Goal: Task Accomplishment & Management: Complete application form

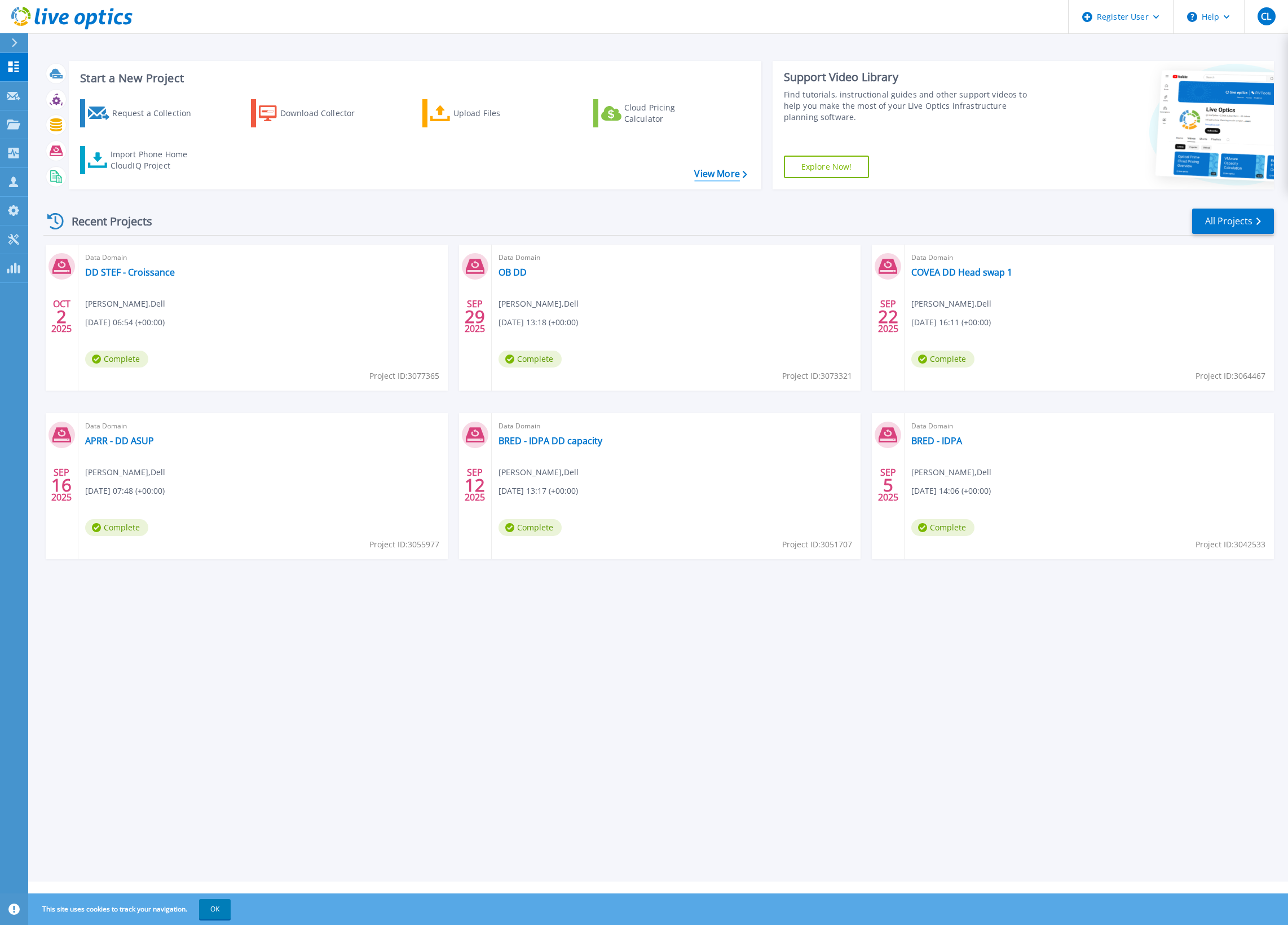
click at [736, 172] on link "View More" at bounding box center [720, 173] width 53 height 10
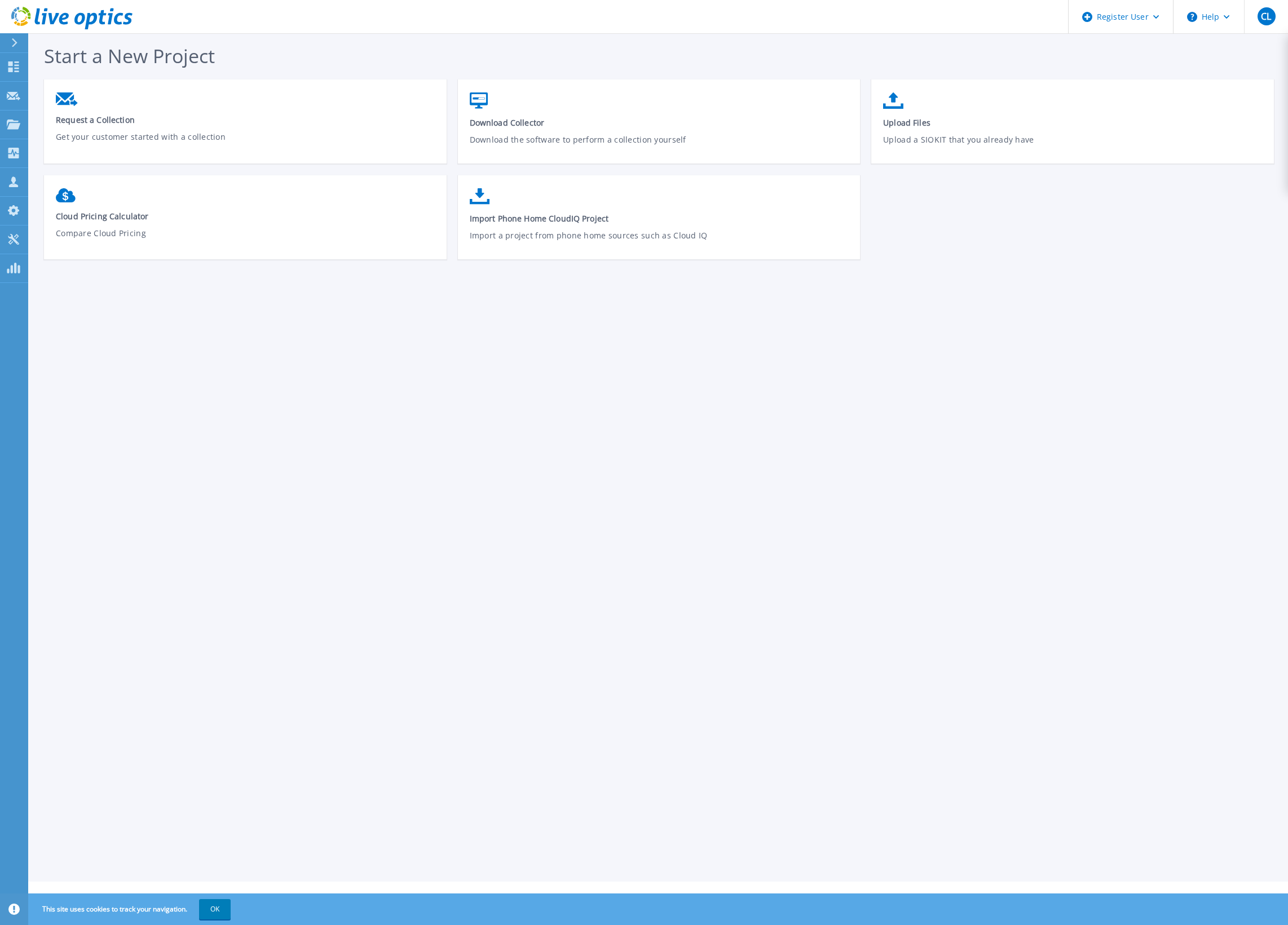
click at [734, 172] on div "Request a Collection Get your customer started with a collection Download Colle…" at bounding box center [665, 175] width 1241 height 192
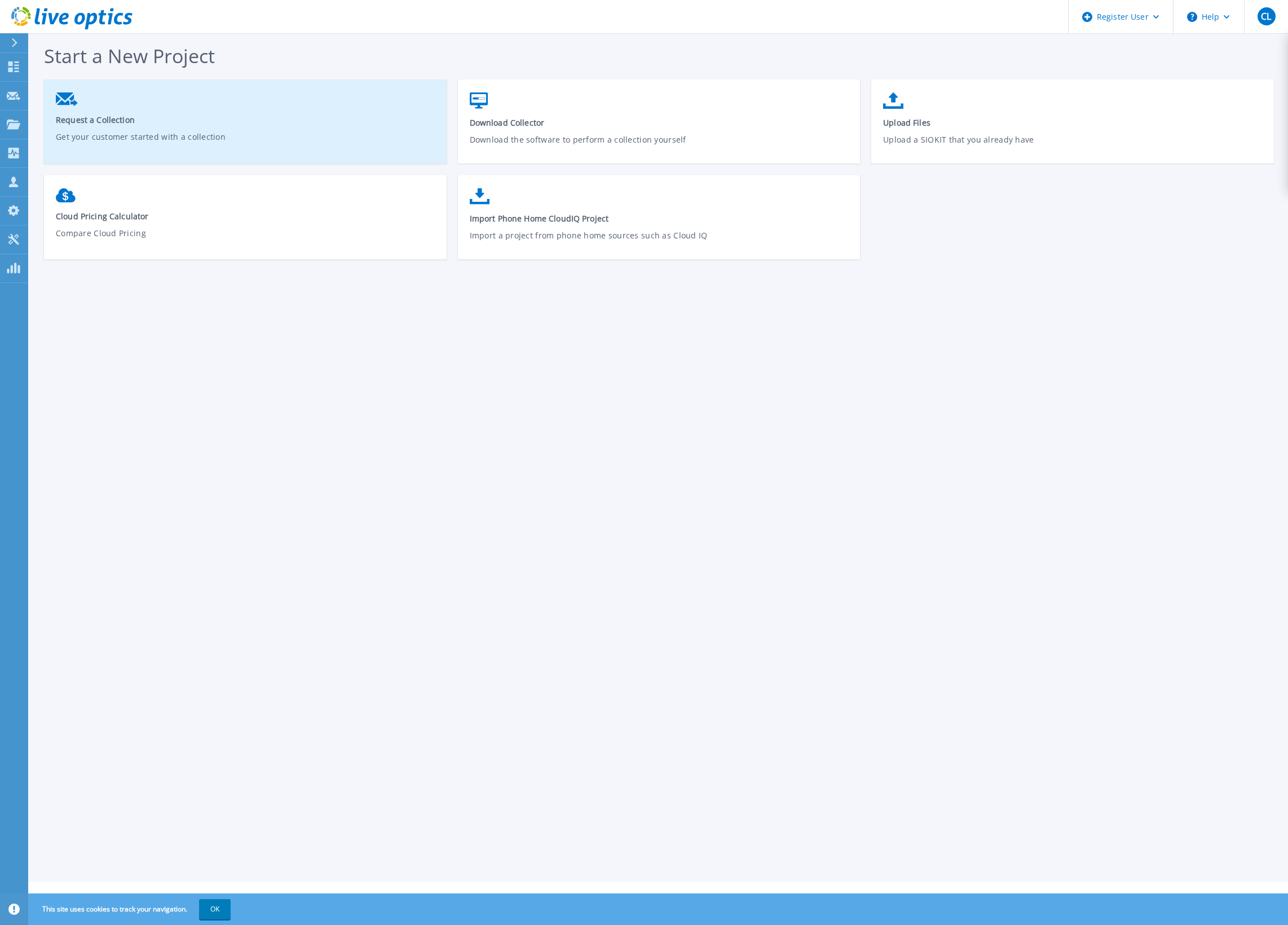
click at [179, 127] on link "Request a Collection Get your customer started with a collection" at bounding box center [245, 125] width 402 height 78
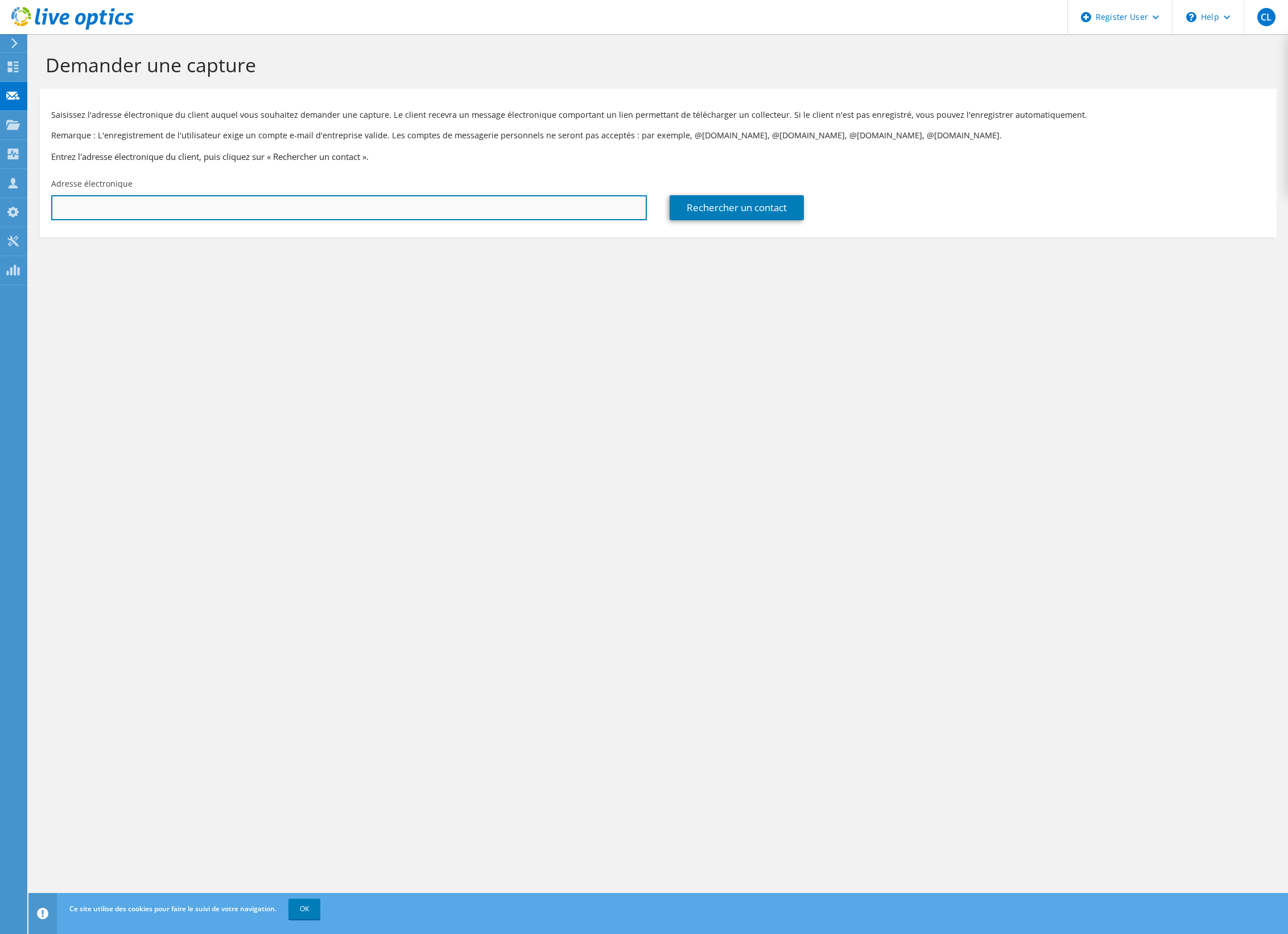
click at [521, 206] on input "text" at bounding box center [349, 208] width 596 height 25
paste input "rodolphe.billon@orange.com"
type input "rodolphe.billon@orange.com"
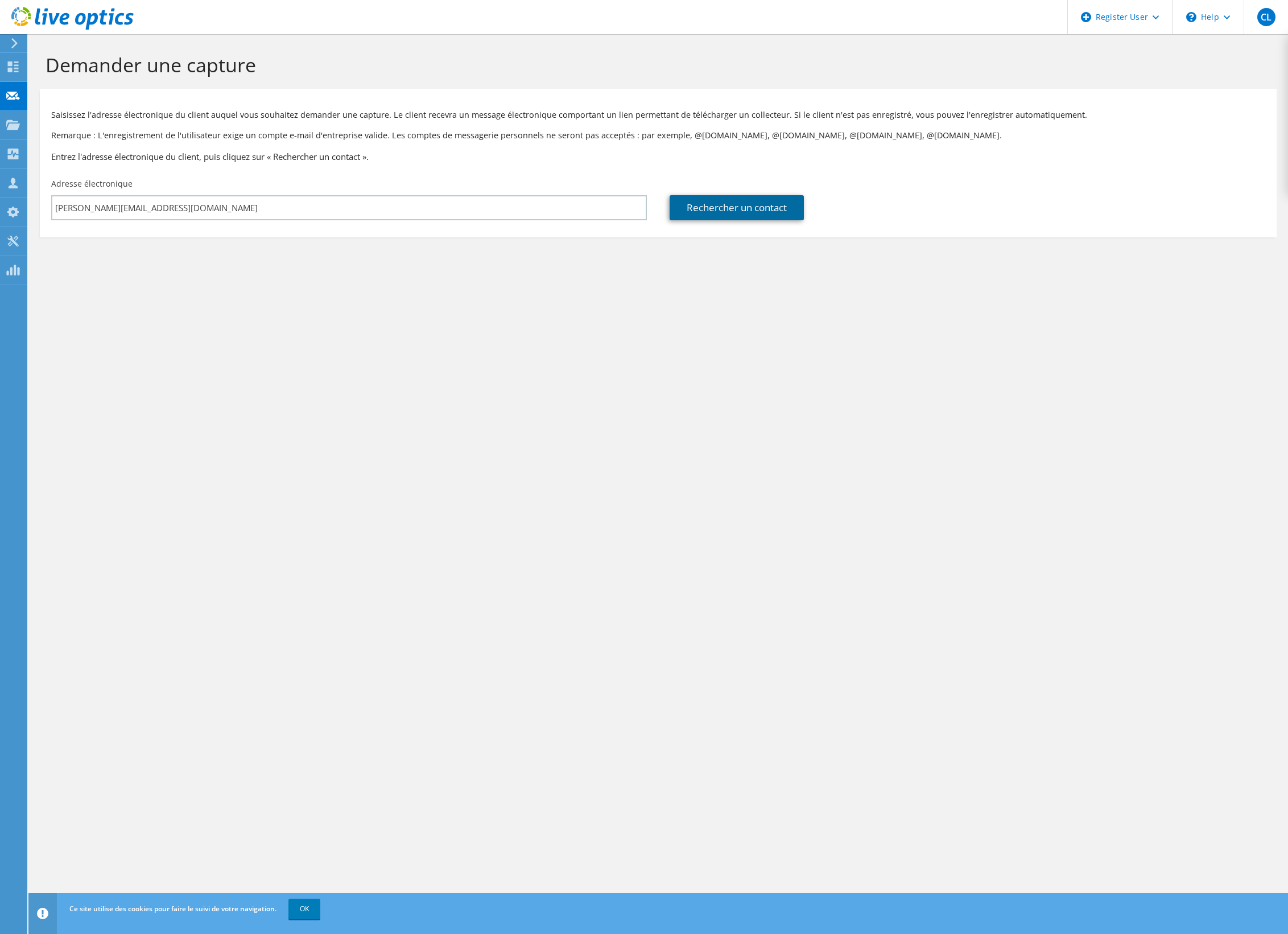
click at [758, 208] on link "Rechercher un contact" at bounding box center [737, 208] width 134 height 25
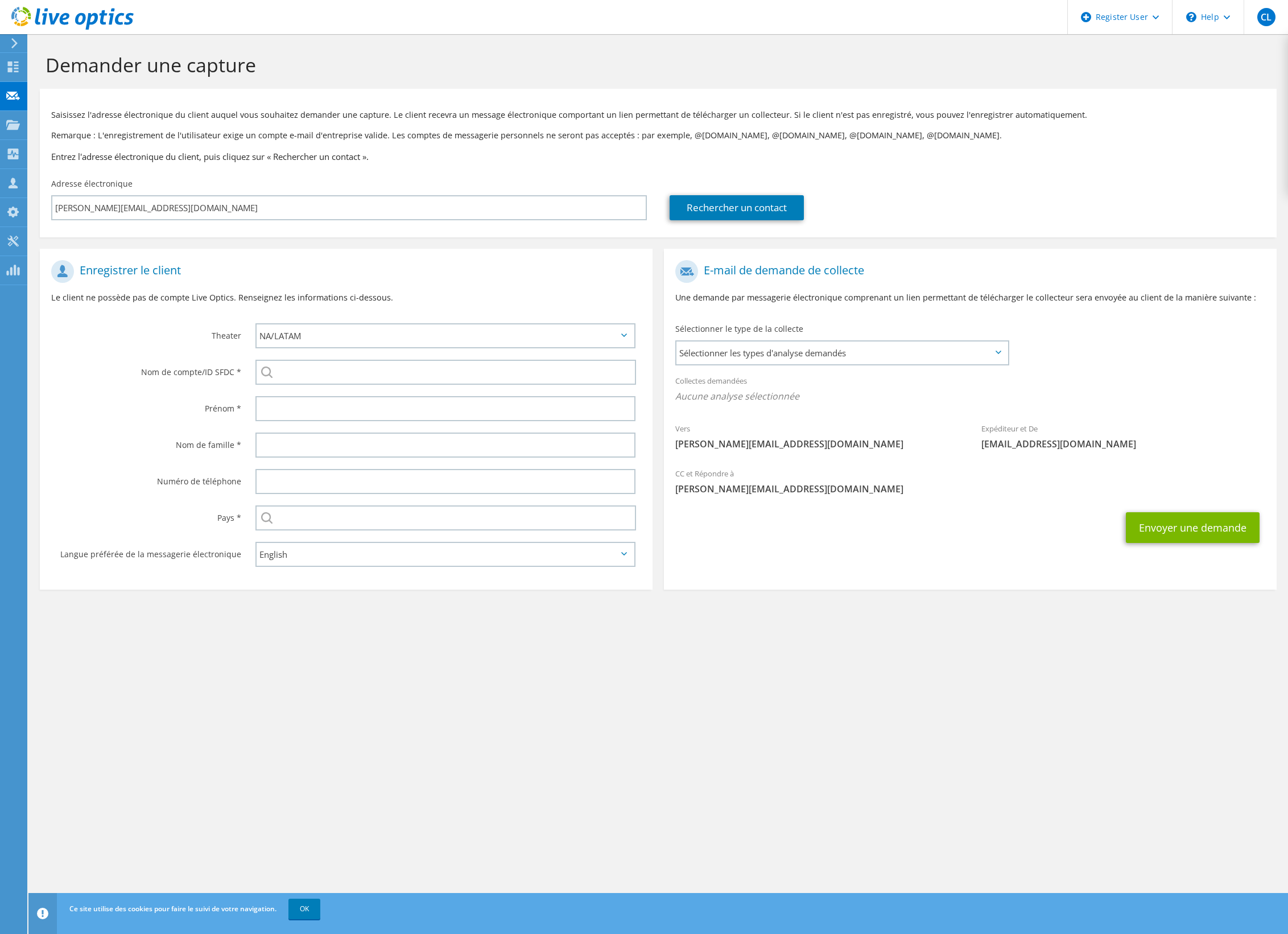
click at [627, 337] on icon at bounding box center [624, 335] width 6 height 4
click at [625, 338] on select "APJ EMEA NA/LATAM" at bounding box center [445, 336] width 380 height 25
select select "2"
click at [255, 323] on select "APJ EMEA NA/LATAM" at bounding box center [445, 336] width 380 height 25
click at [517, 374] on input "search" at bounding box center [446, 372] width 381 height 25
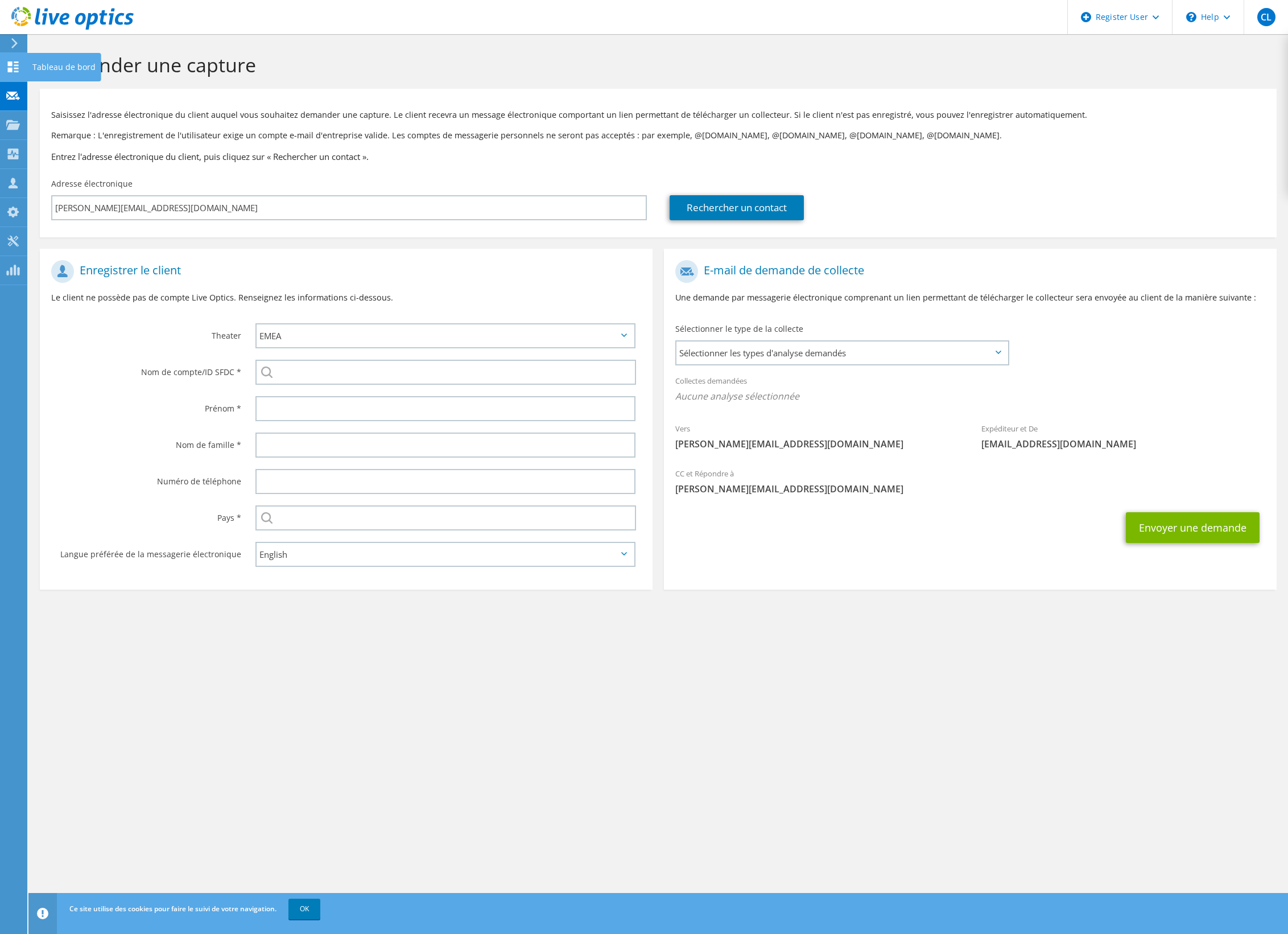
click at [9, 69] on use at bounding box center [13, 66] width 11 height 11
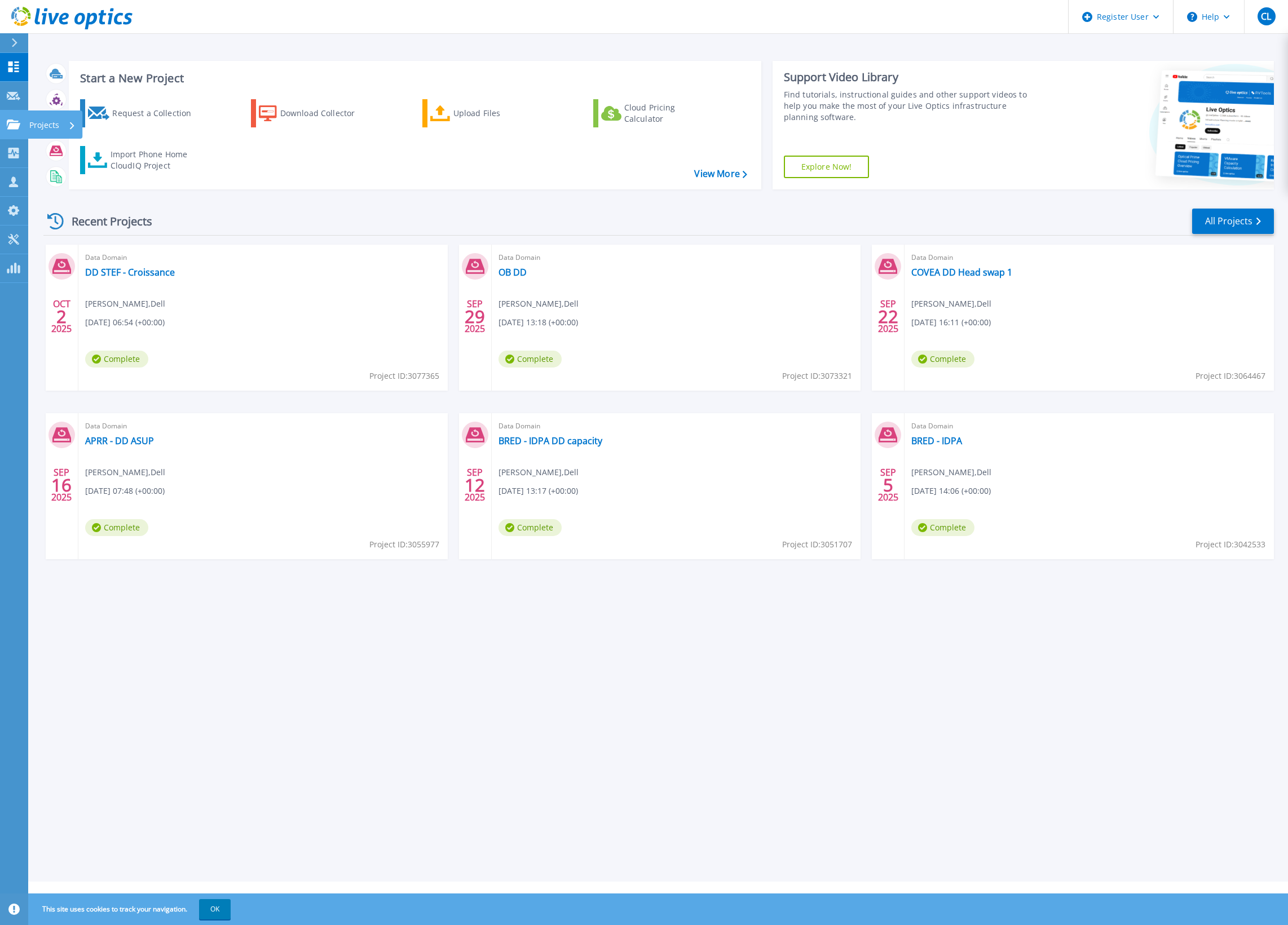
click at [53, 124] on p "Projects" at bounding box center [44, 125] width 30 height 29
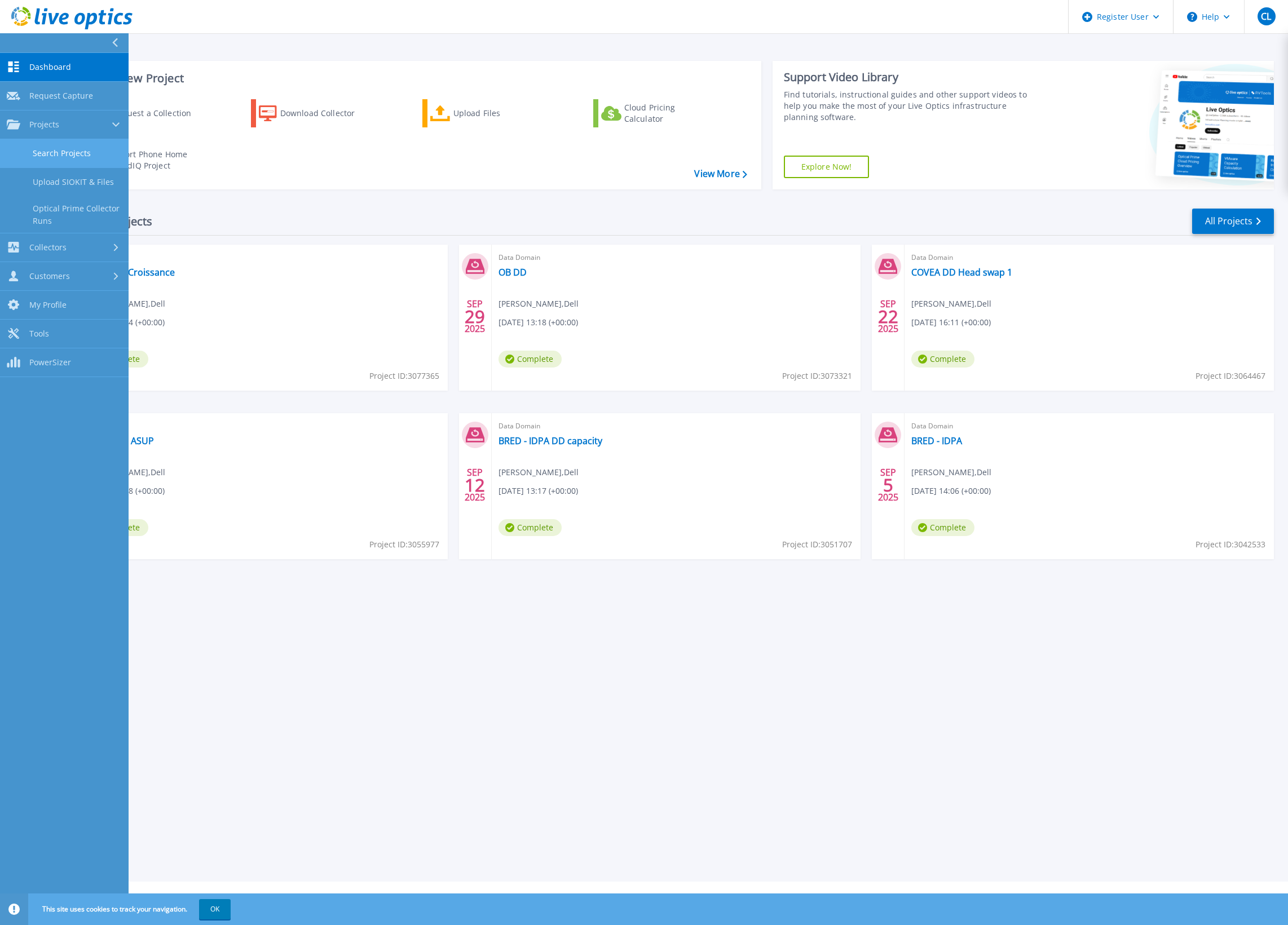
click at [75, 156] on link "Search Projects" at bounding box center [64, 153] width 129 height 29
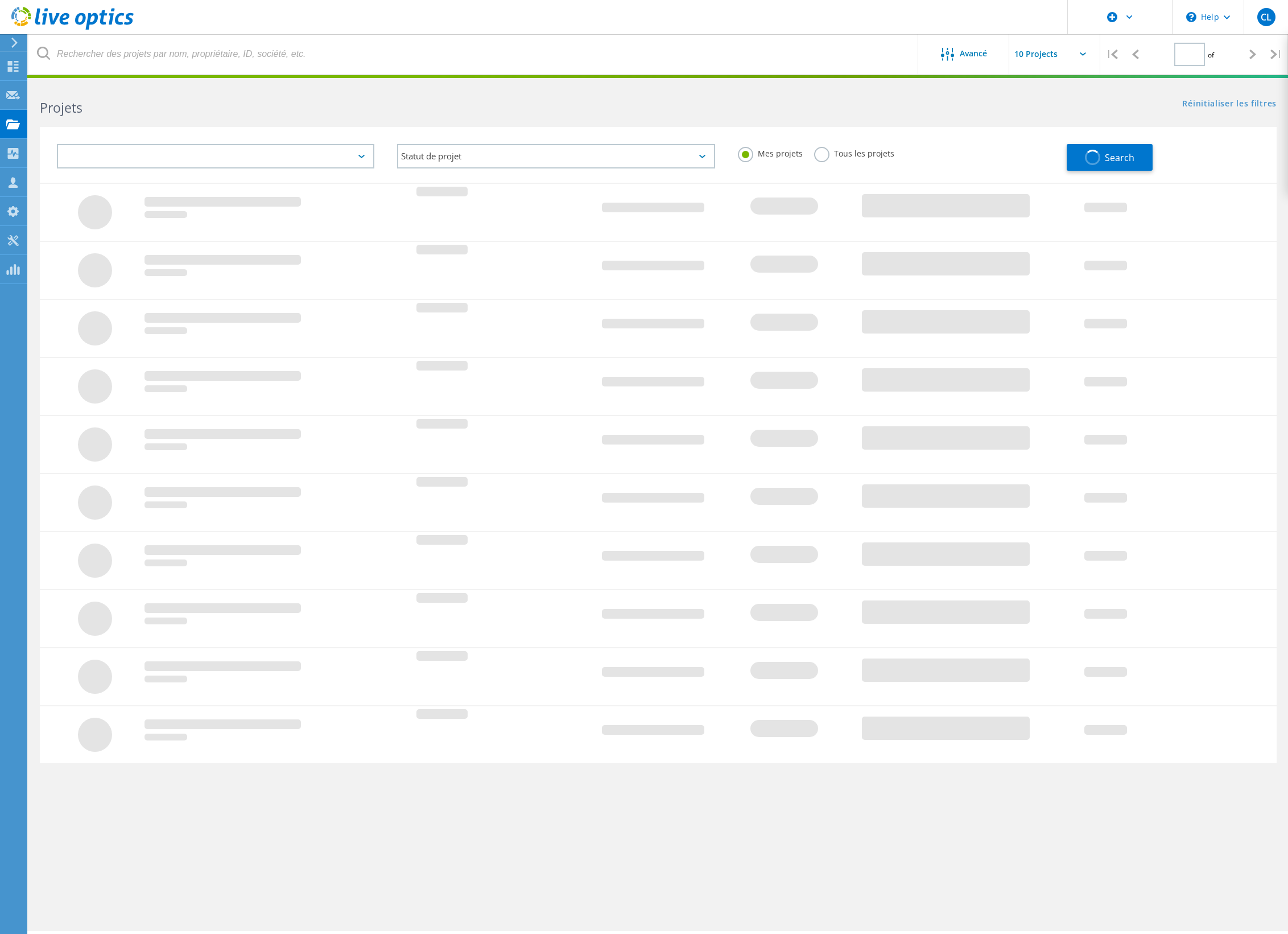
type input "1"
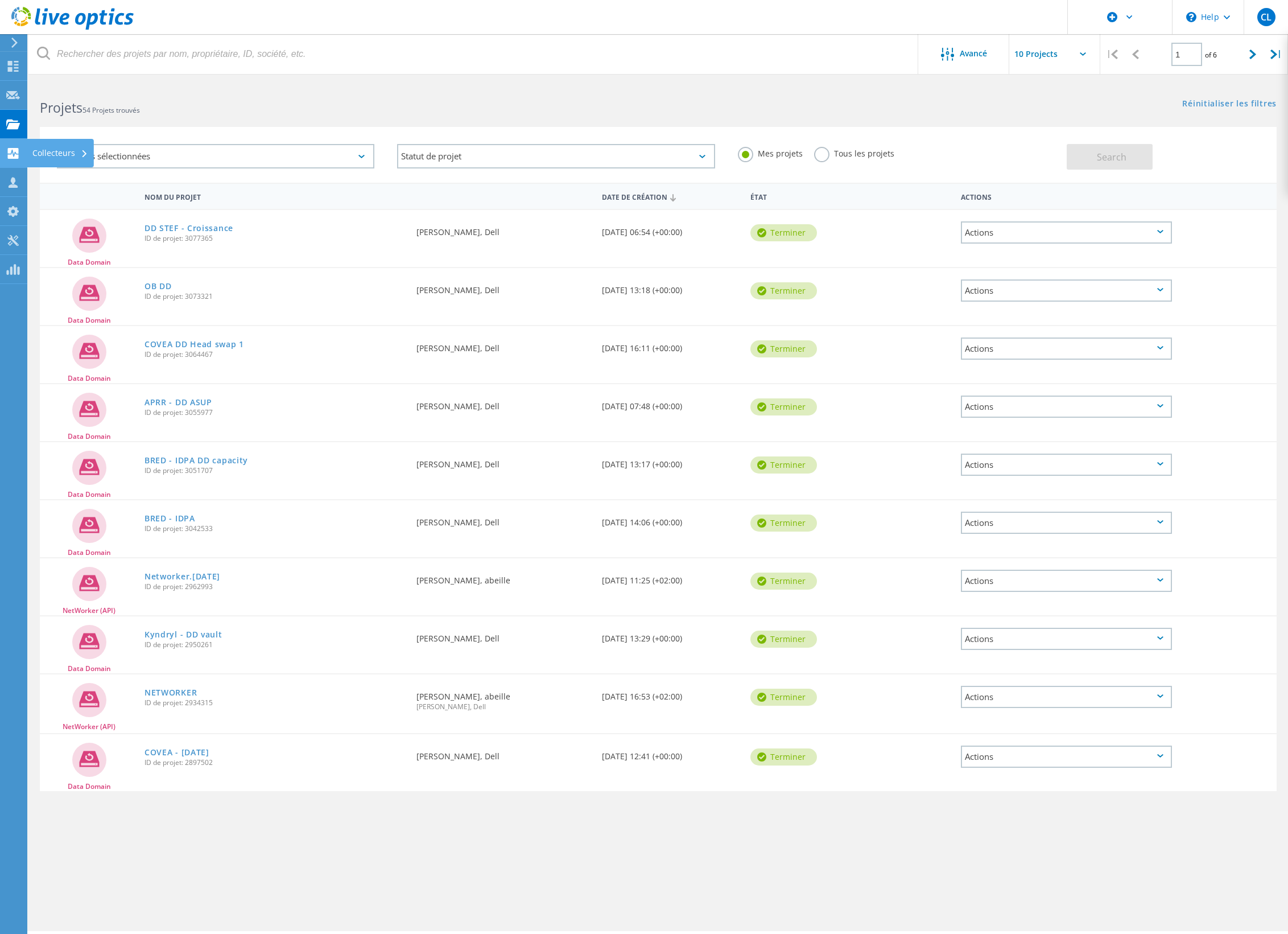
click at [46, 154] on div "Collecteurs" at bounding box center [60, 153] width 56 height 8
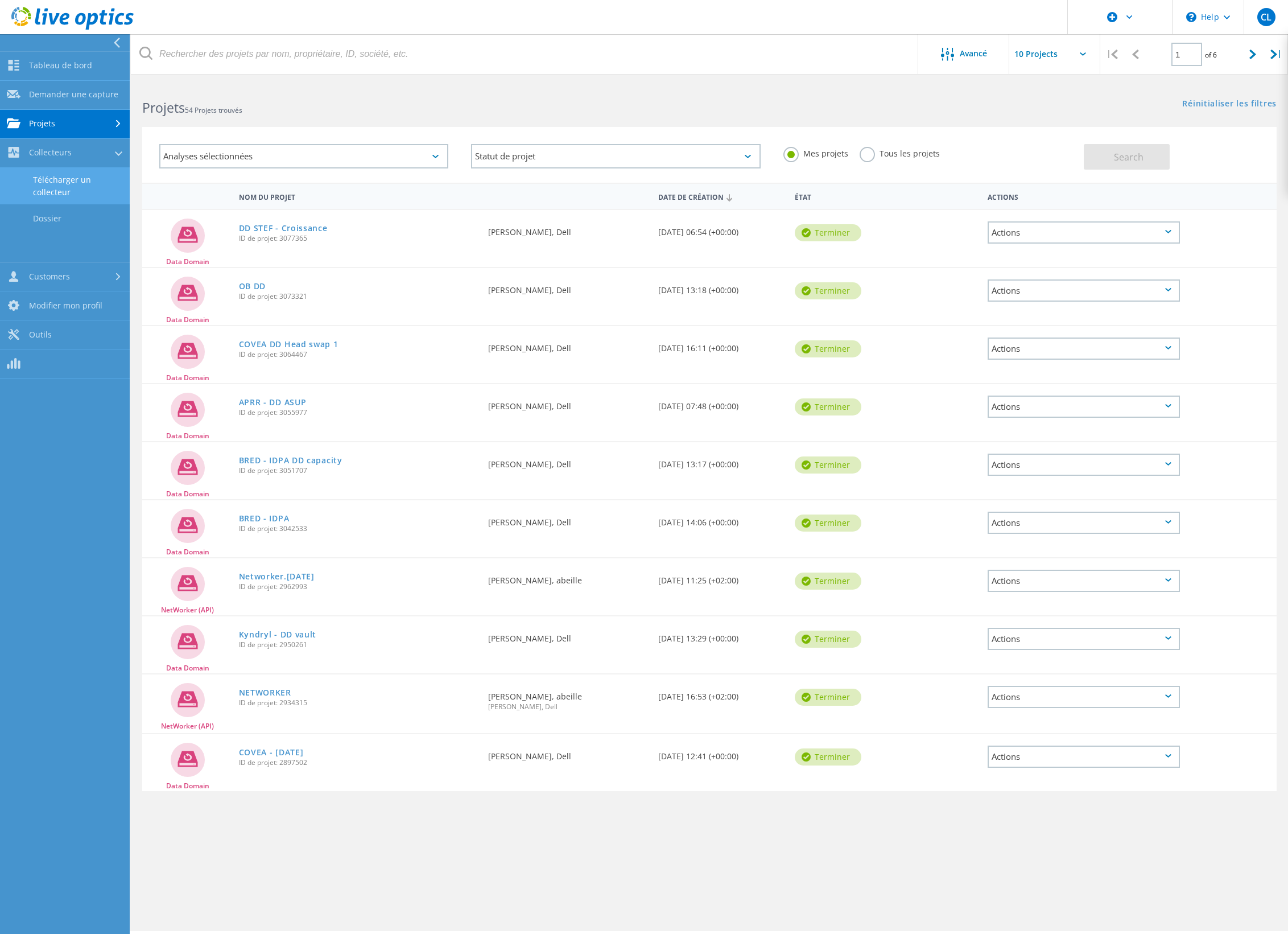
click at [58, 192] on link "Télécharger un collecteur" at bounding box center [65, 186] width 130 height 36
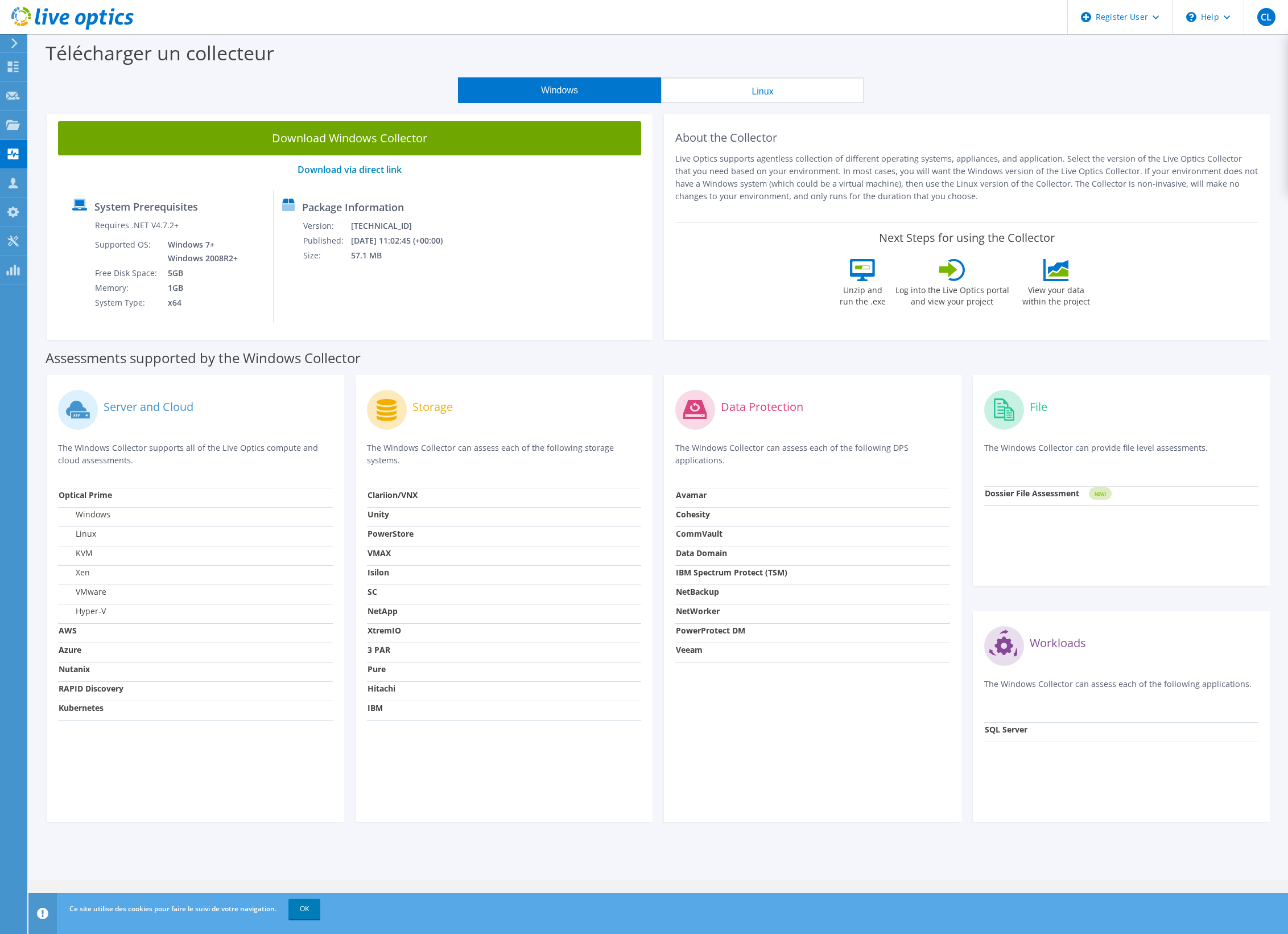
click at [725, 617] on td "NetWorker" at bounding box center [813, 613] width 275 height 19
click at [702, 616] on strong "NetWorker" at bounding box center [698, 611] width 44 height 11
click at [703, 615] on strong "NetWorker" at bounding box center [698, 611] width 44 height 11
click at [703, 614] on strong "NetWorker" at bounding box center [698, 611] width 44 height 11
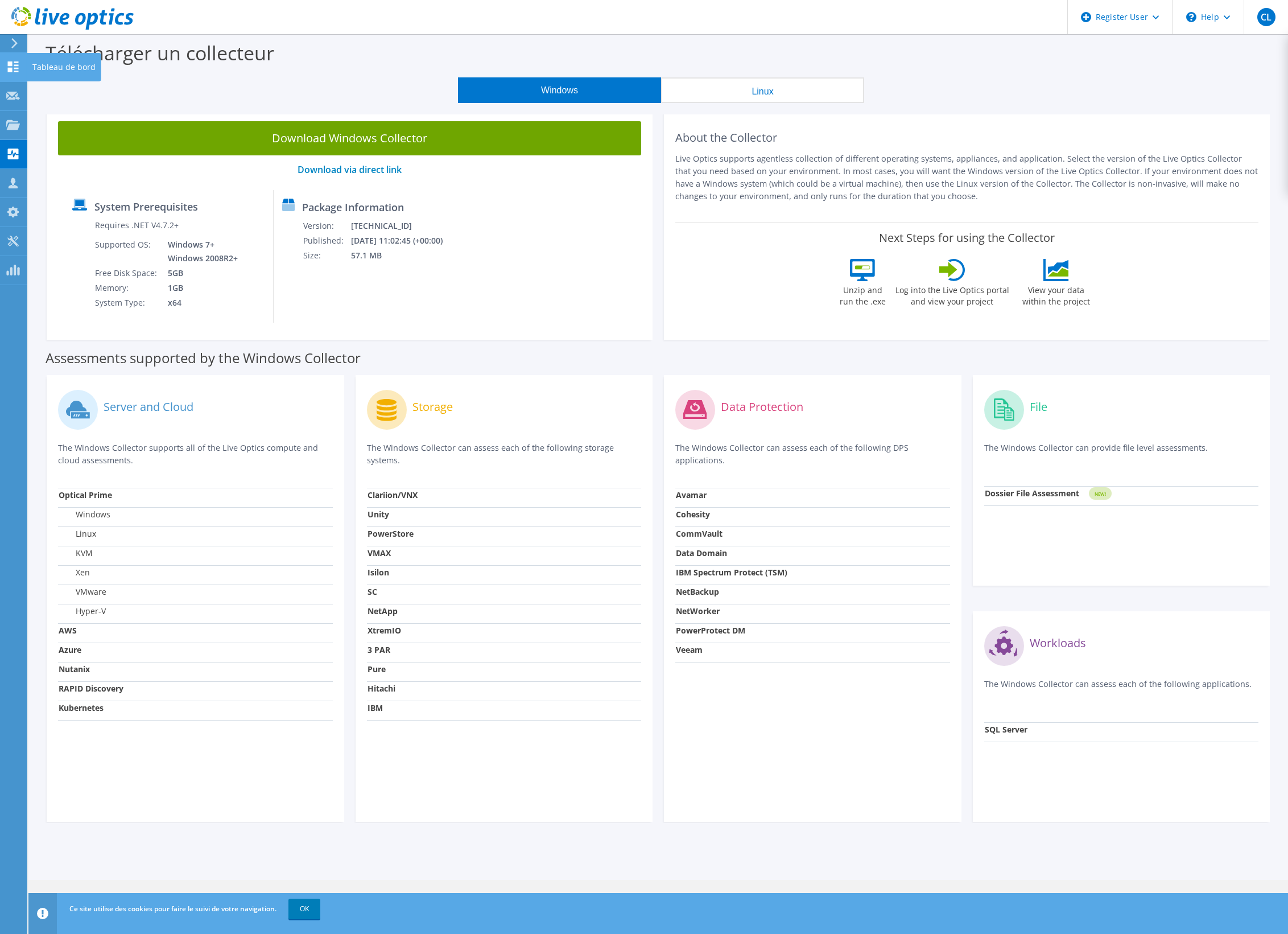
click at [56, 67] on div "Tableau de bord" at bounding box center [64, 67] width 75 height 28
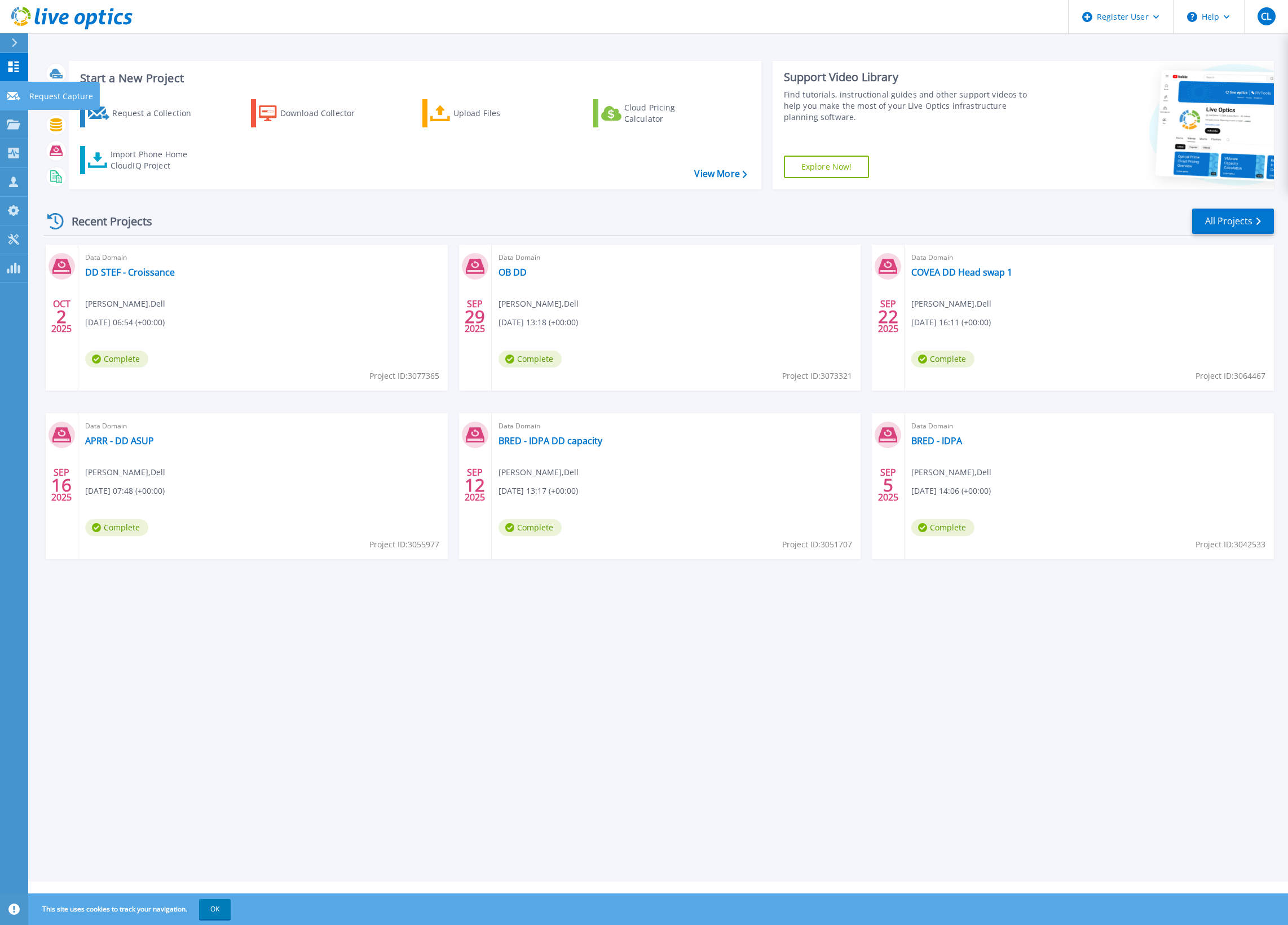
click at [60, 97] on p "Request Capture" at bounding box center [61, 96] width 64 height 29
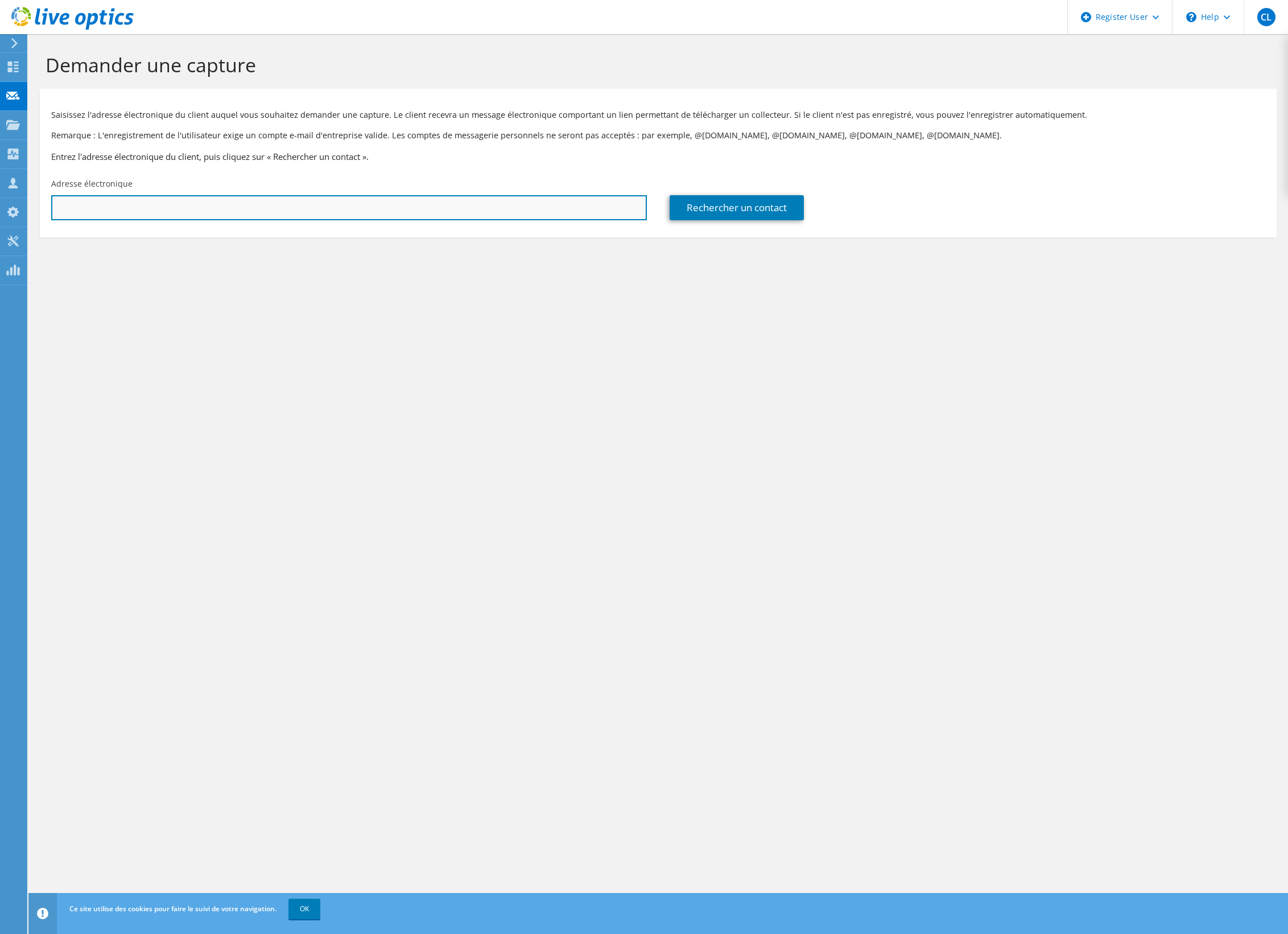
click at [190, 210] on input "text" at bounding box center [349, 208] width 596 height 25
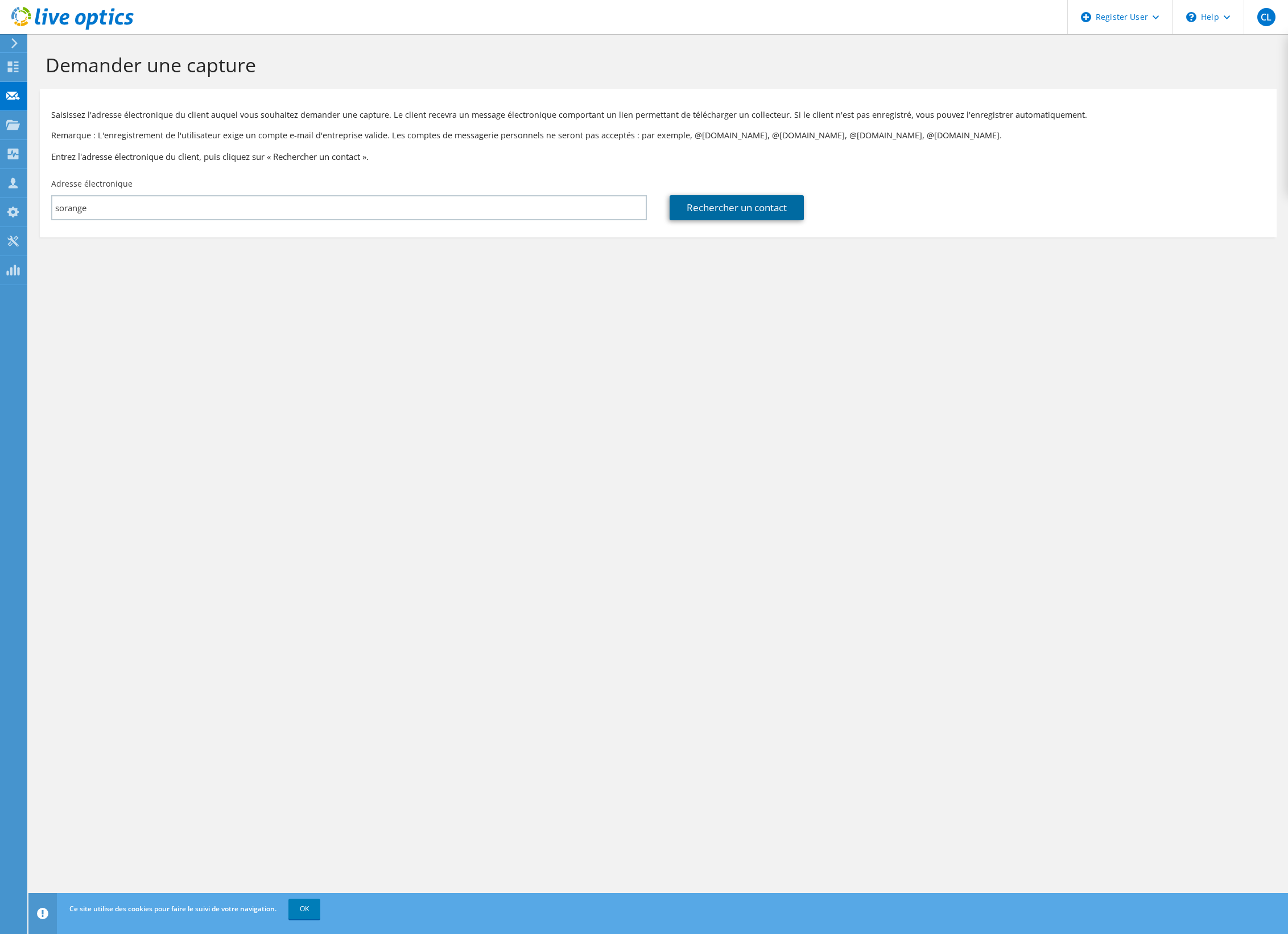
click at [709, 212] on link "Rechercher un contact" at bounding box center [737, 208] width 134 height 25
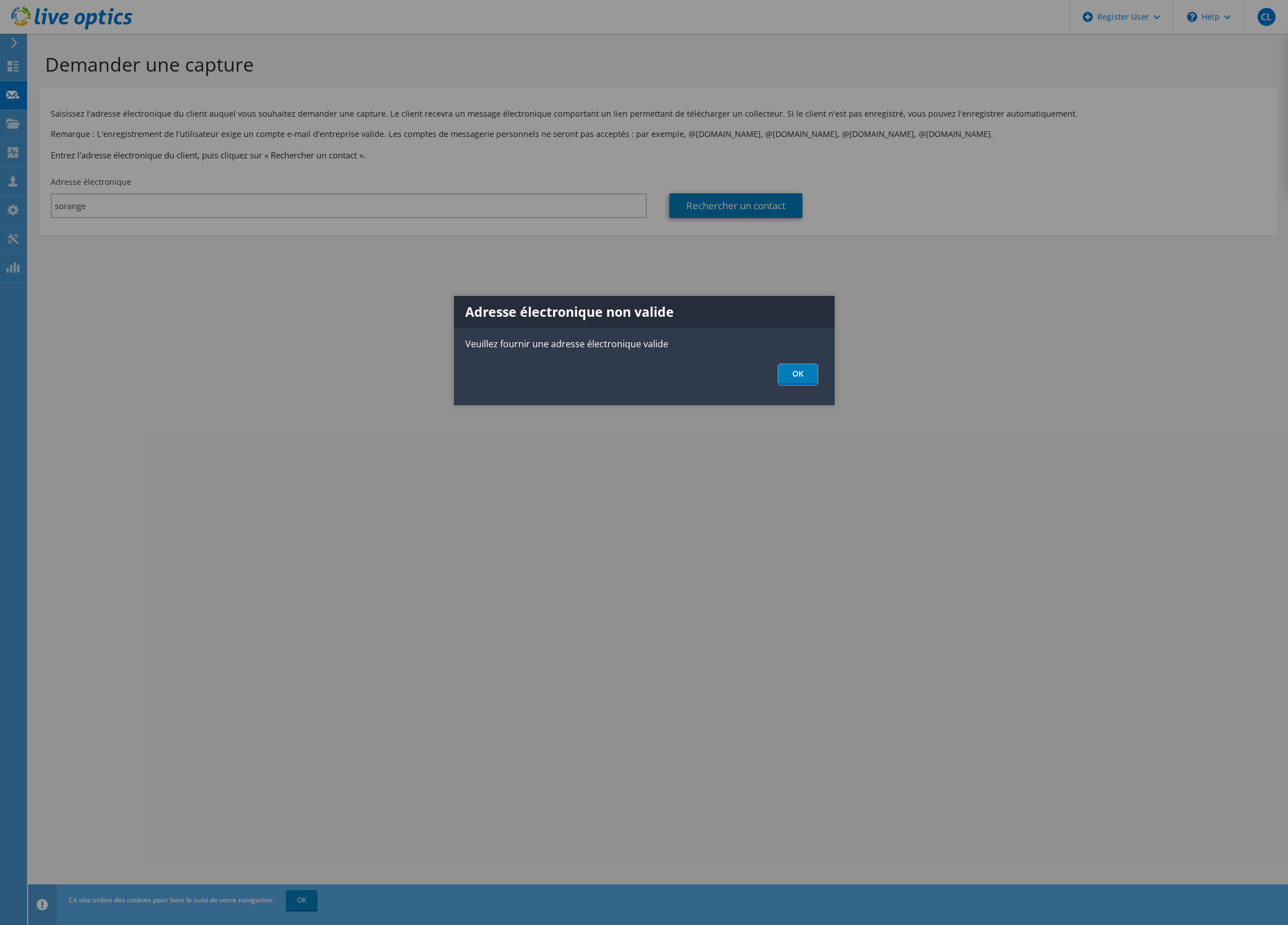
click at [790, 375] on link "OK" at bounding box center [797, 375] width 39 height 21
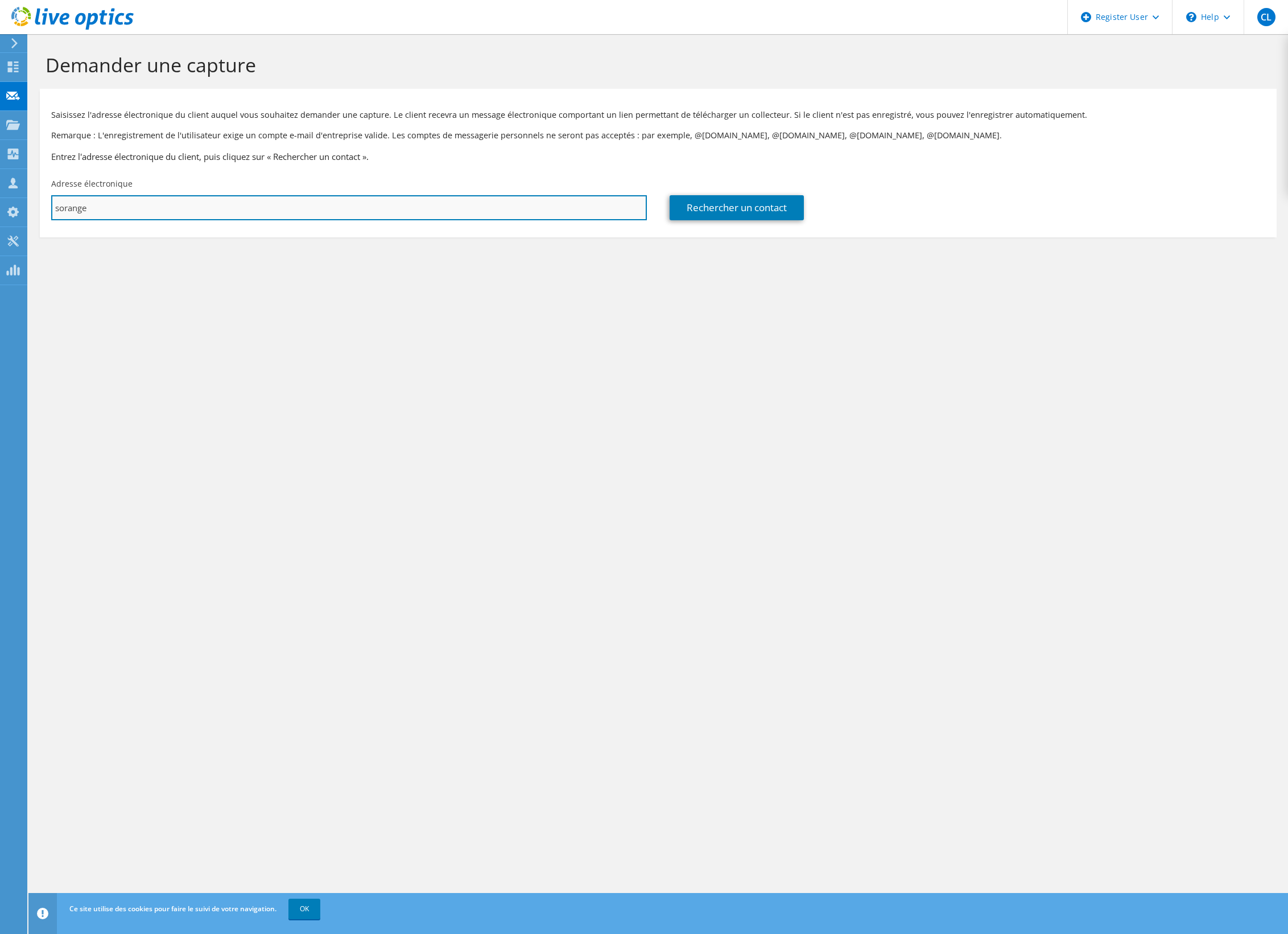
click at [171, 212] on input "sorange" at bounding box center [349, 208] width 596 height 25
drag, startPoint x: 171, startPoint y: 212, endPoint x: -87, endPoint y: 210, distance: 258.0
click at [0, 210] on html "CL Utilisateur Dell Christophe Langard Christophe.Langard@dell.com Dell My Prof…" at bounding box center [644, 467] width 1288 height 934
type input "sylvain.sorange@orange.com"
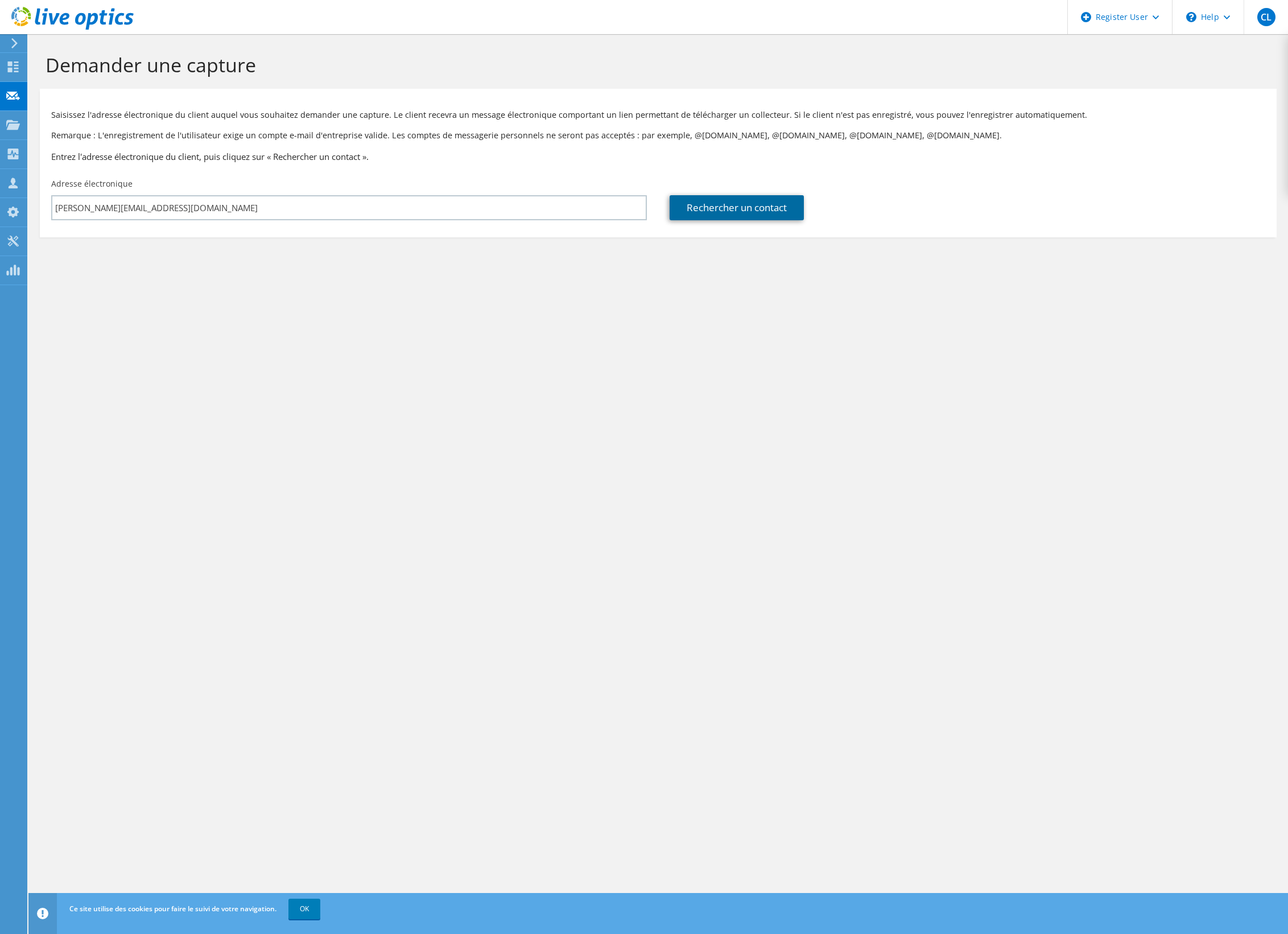
click at [774, 207] on link "Rechercher un contact" at bounding box center [737, 208] width 134 height 25
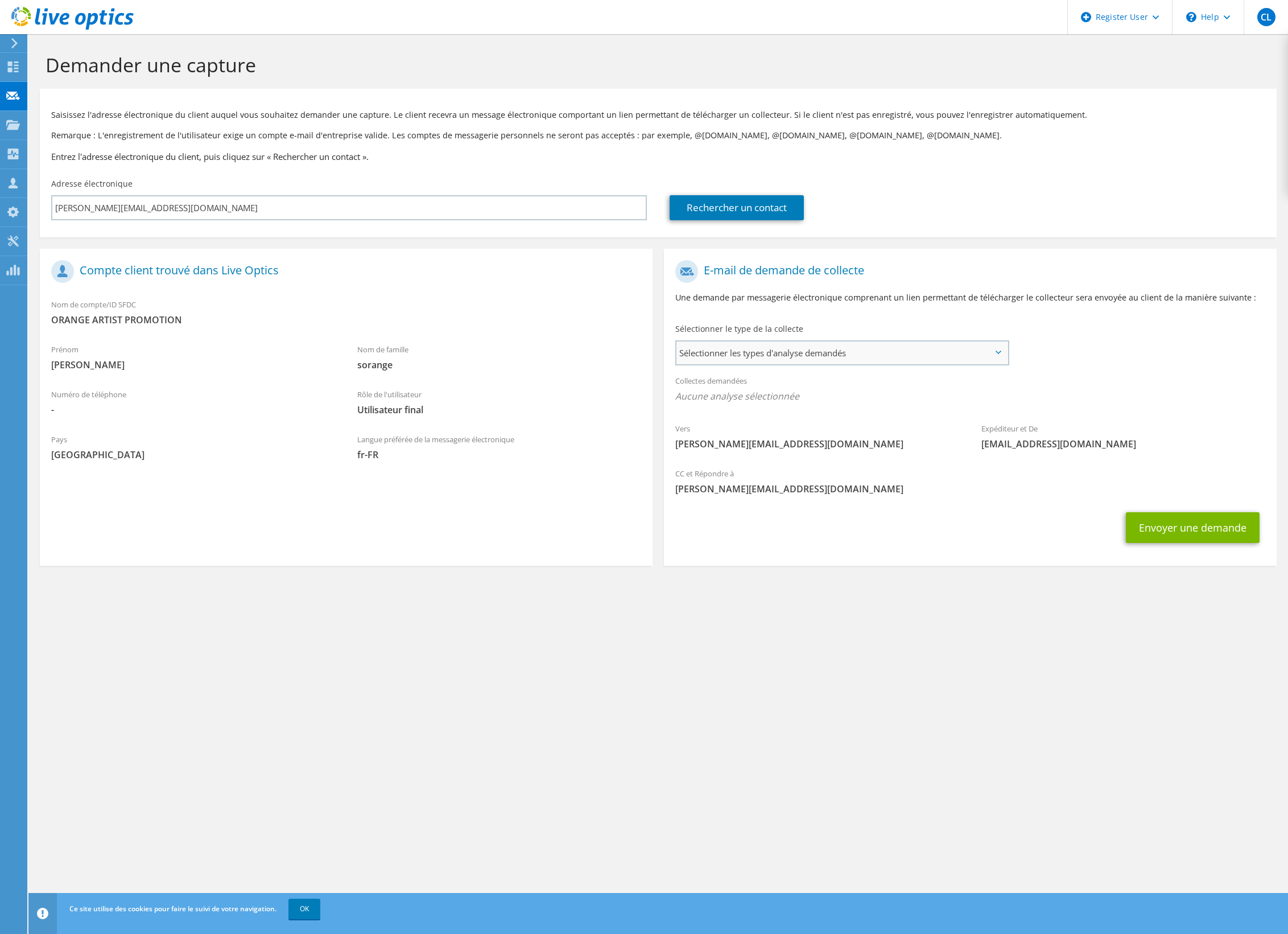
click at [834, 355] on span "Sélectionner les types d'analyse demandés" at bounding box center [842, 352] width 331 height 23
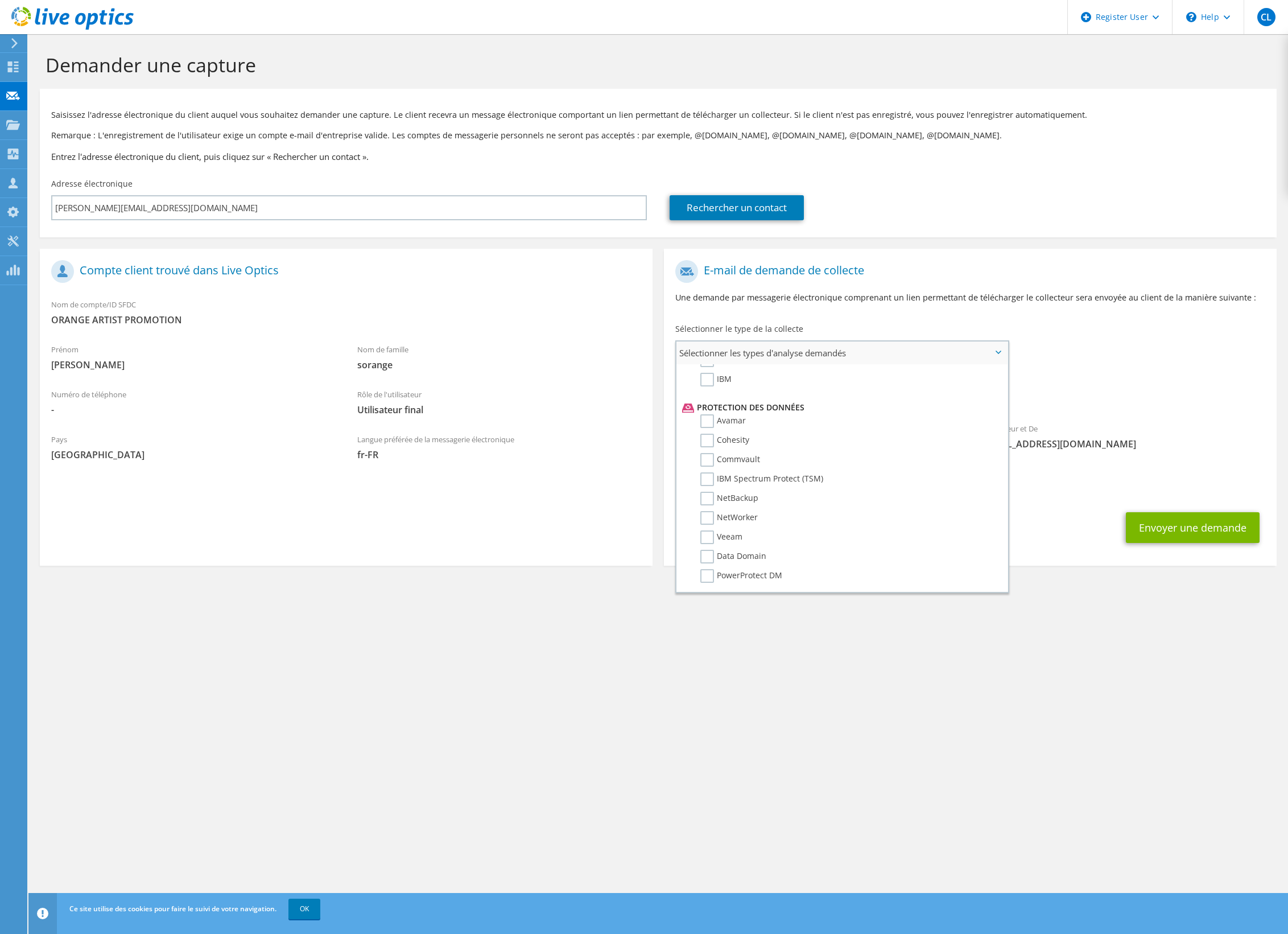
scroll to position [467, 0]
click at [710, 503] on label "NetWorker" at bounding box center [729, 509] width 57 height 14
click at [0, 0] on input "NetWorker" at bounding box center [0, 0] width 0 height 0
click at [1040, 559] on section "E-mail de demande de collecte Une demande par messagerie électronique comprenan…" at bounding box center [970, 409] width 613 height 320
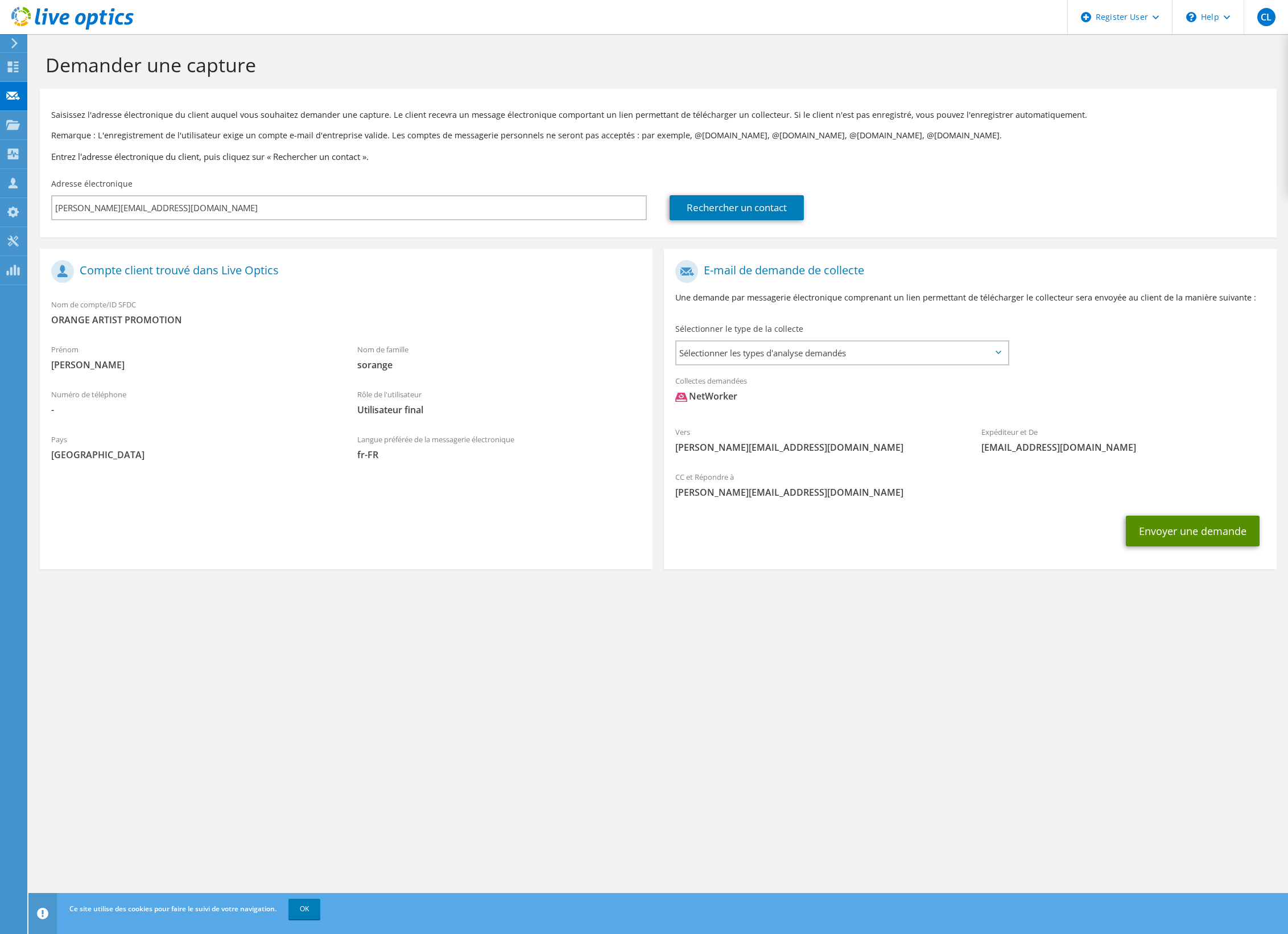
click at [1158, 532] on button "Envoyer une demande" at bounding box center [1193, 531] width 133 height 31
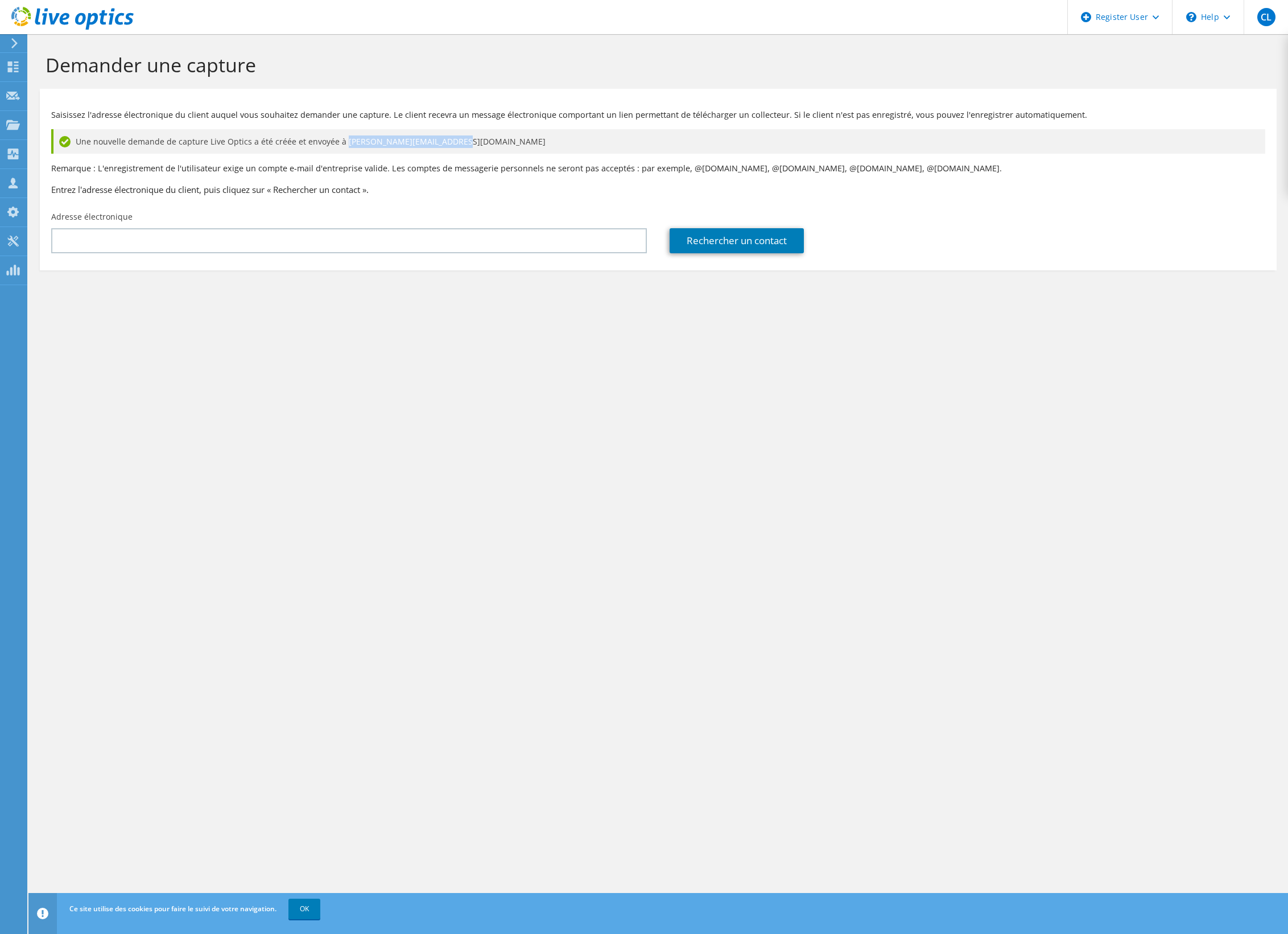
drag, startPoint x: 457, startPoint y: 142, endPoint x: 341, endPoint y: 143, distance: 116.0
click at [341, 143] on div "Une nouvelle demande de capture Live Optics a été créée et envoyée à sylvain.so…" at bounding box center [658, 142] width 1214 height 25
copy span "sylvain.sorange@orange.com"
click at [49, 69] on div "Tableau de bord" at bounding box center [64, 67] width 75 height 28
click at [101, 511] on div "Demander une capture Saisissez l'adresse électronique du client auquel vous sou…" at bounding box center [658, 484] width 1260 height 900
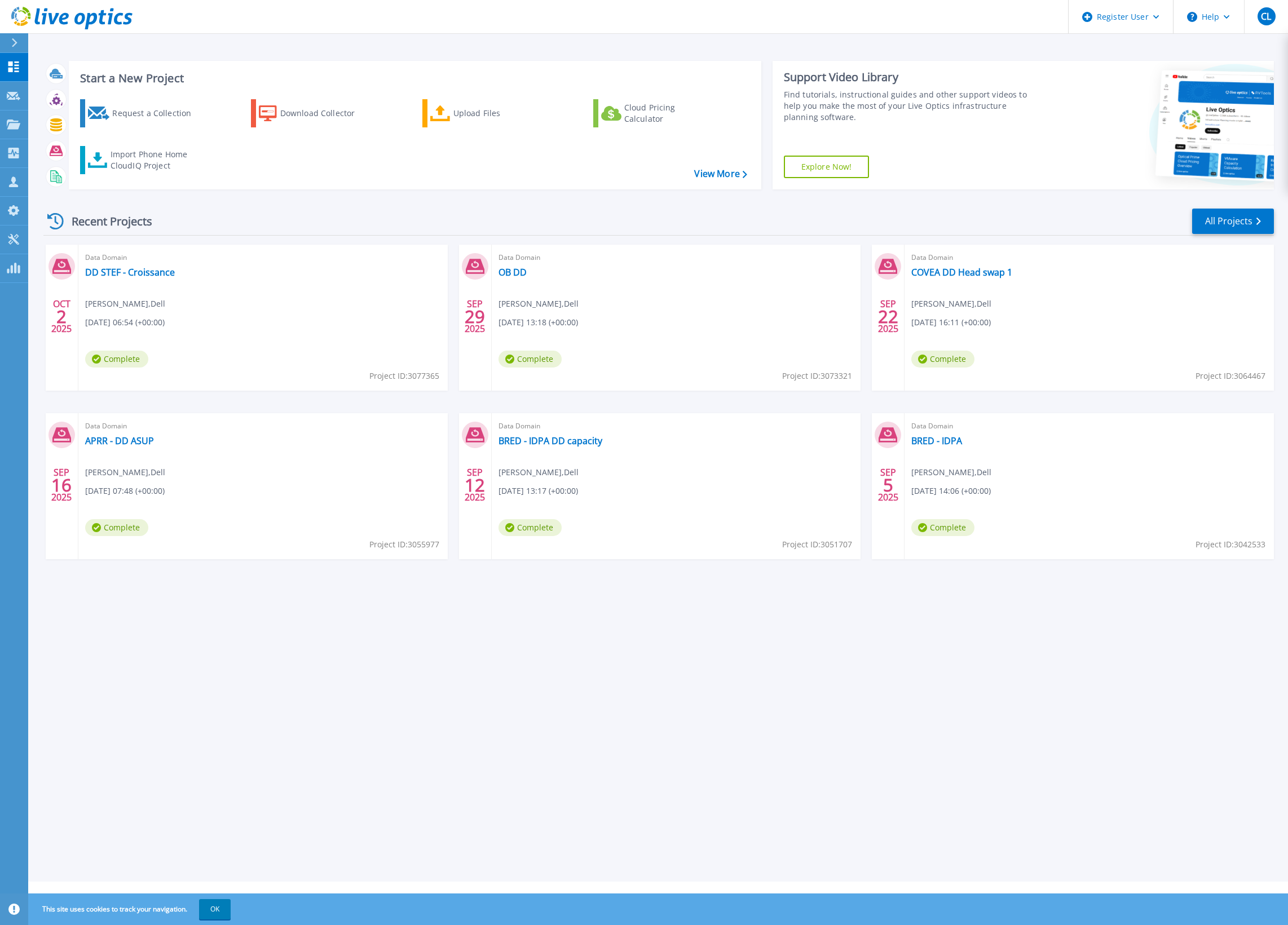
click at [1068, 66] on div at bounding box center [1161, 125] width 224 height 129
click at [61, 121] on div "Projects" at bounding box center [52, 125] width 46 height 29
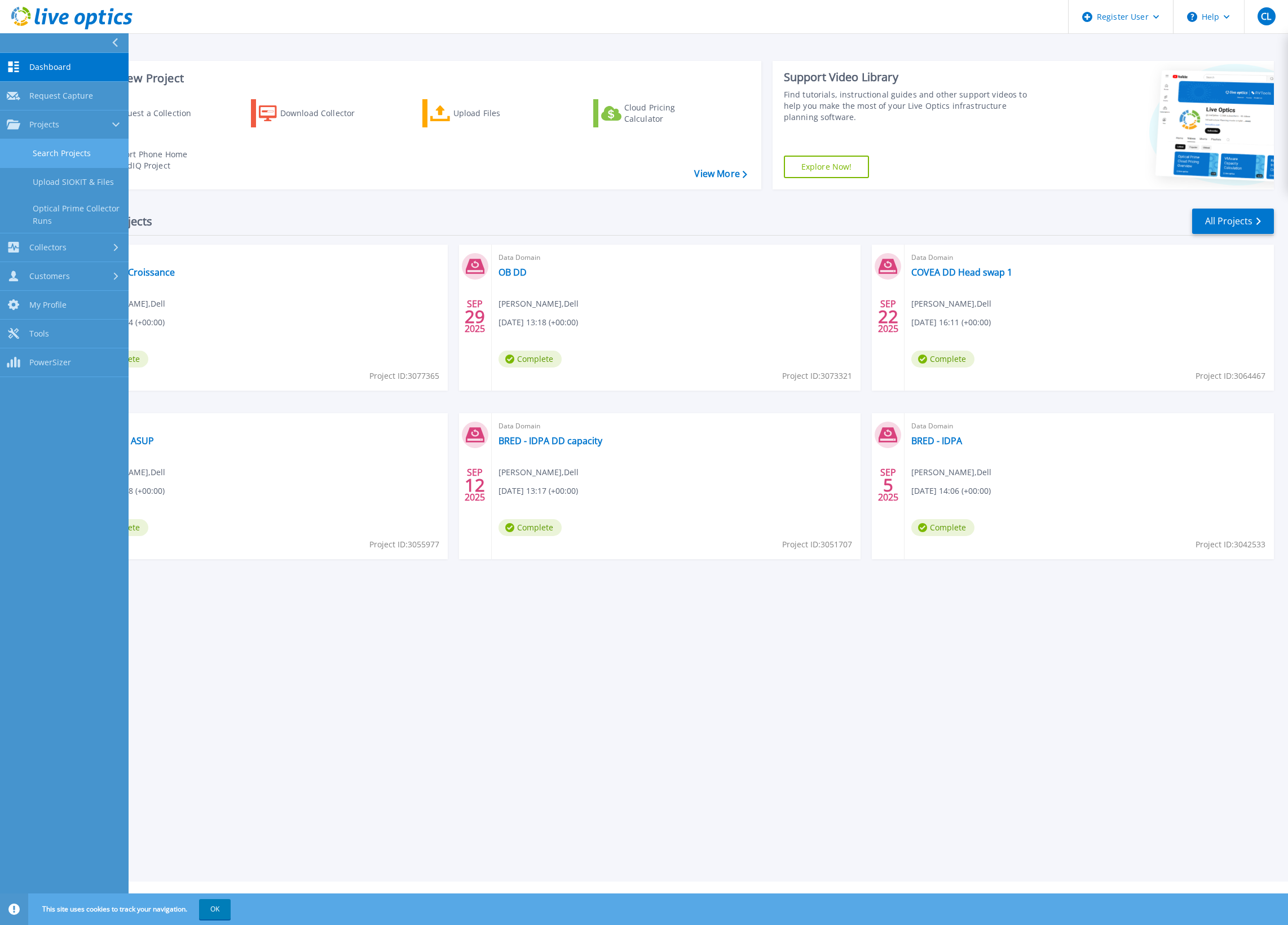
click at [63, 152] on link "Search Projects" at bounding box center [64, 153] width 129 height 29
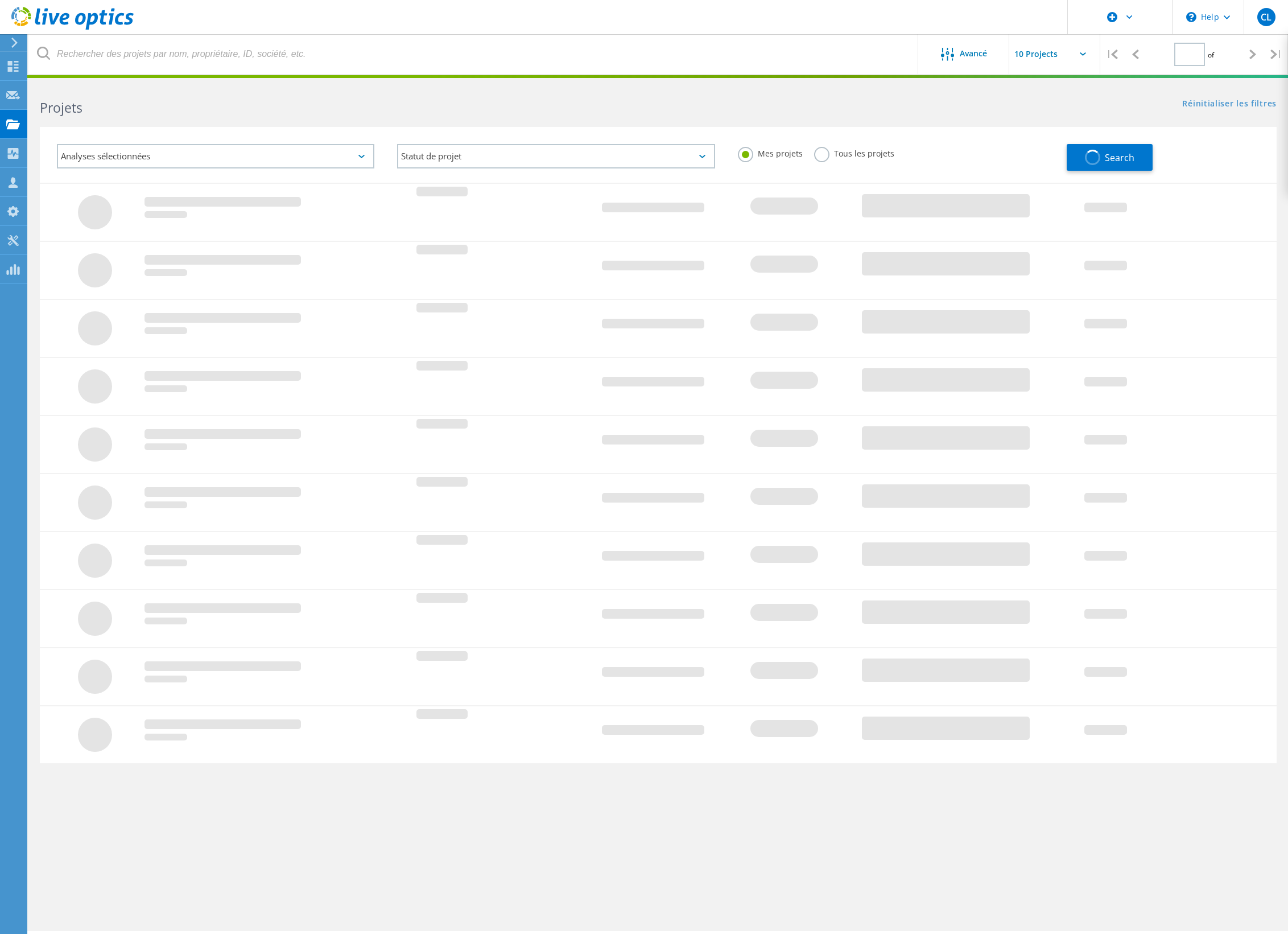
type input "1"
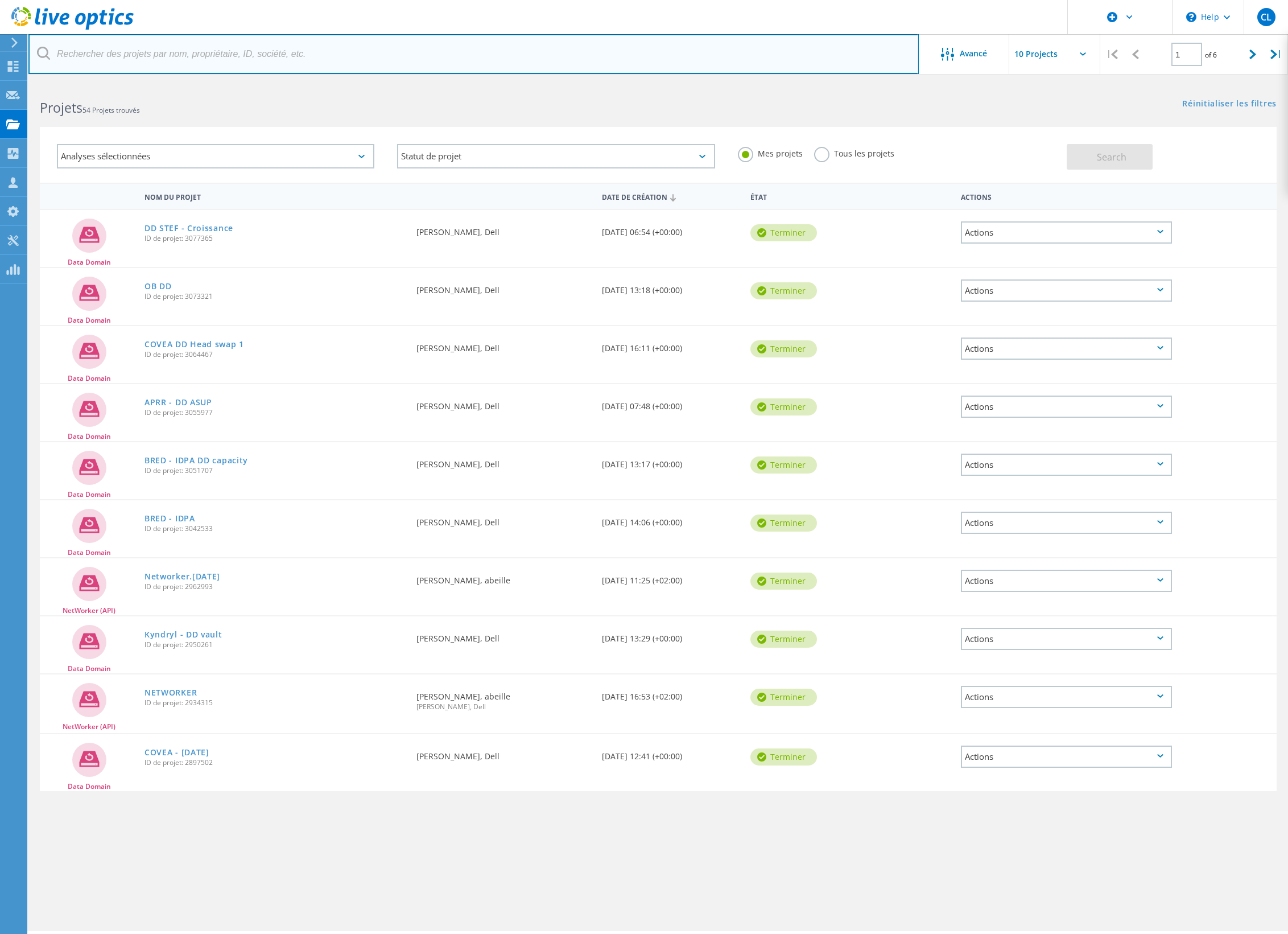
click at [311, 51] on input "text" at bounding box center [473, 54] width 891 height 40
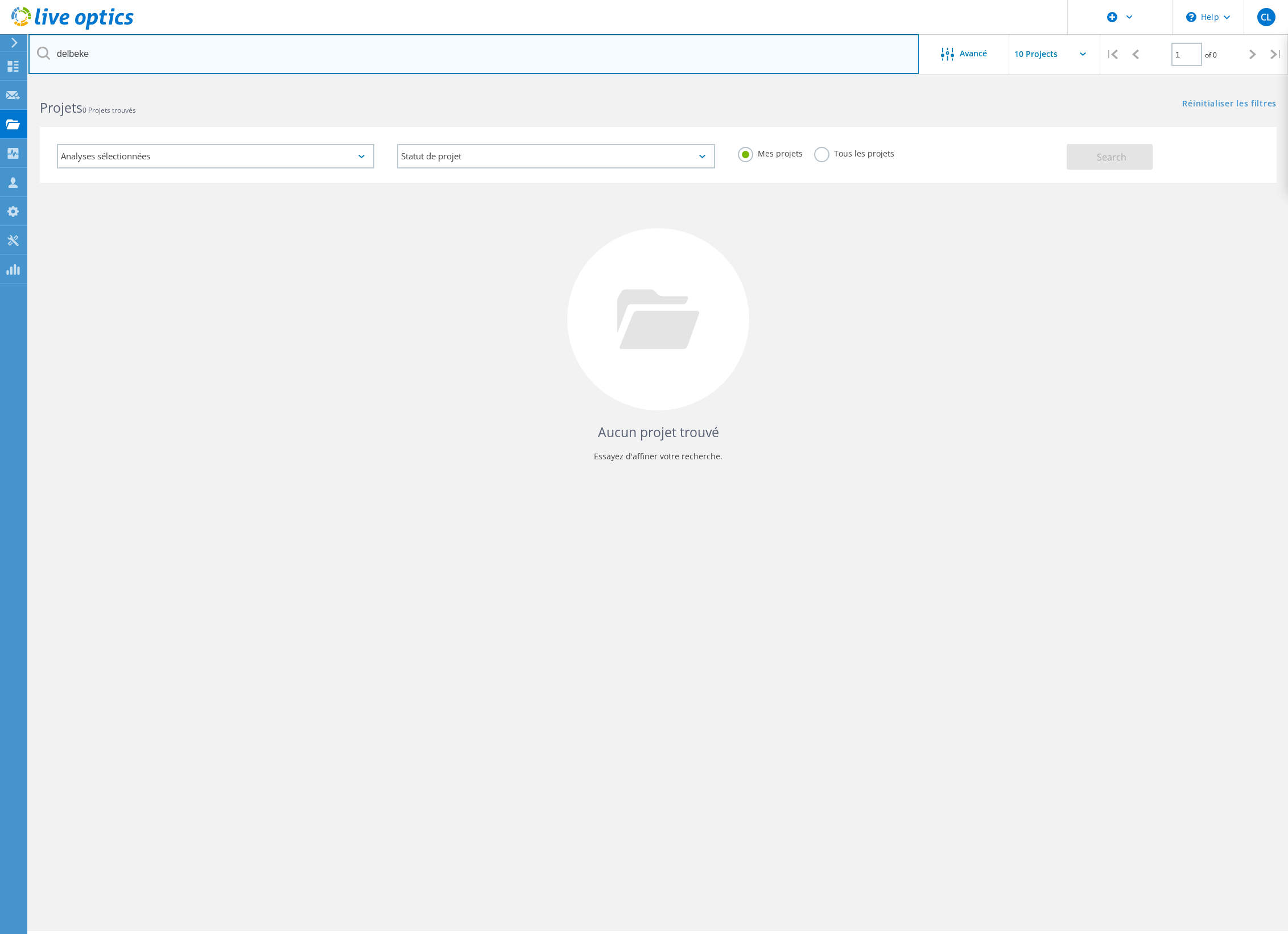
click at [311, 51] on input "delbeke" at bounding box center [473, 54] width 891 height 40
type input "d"
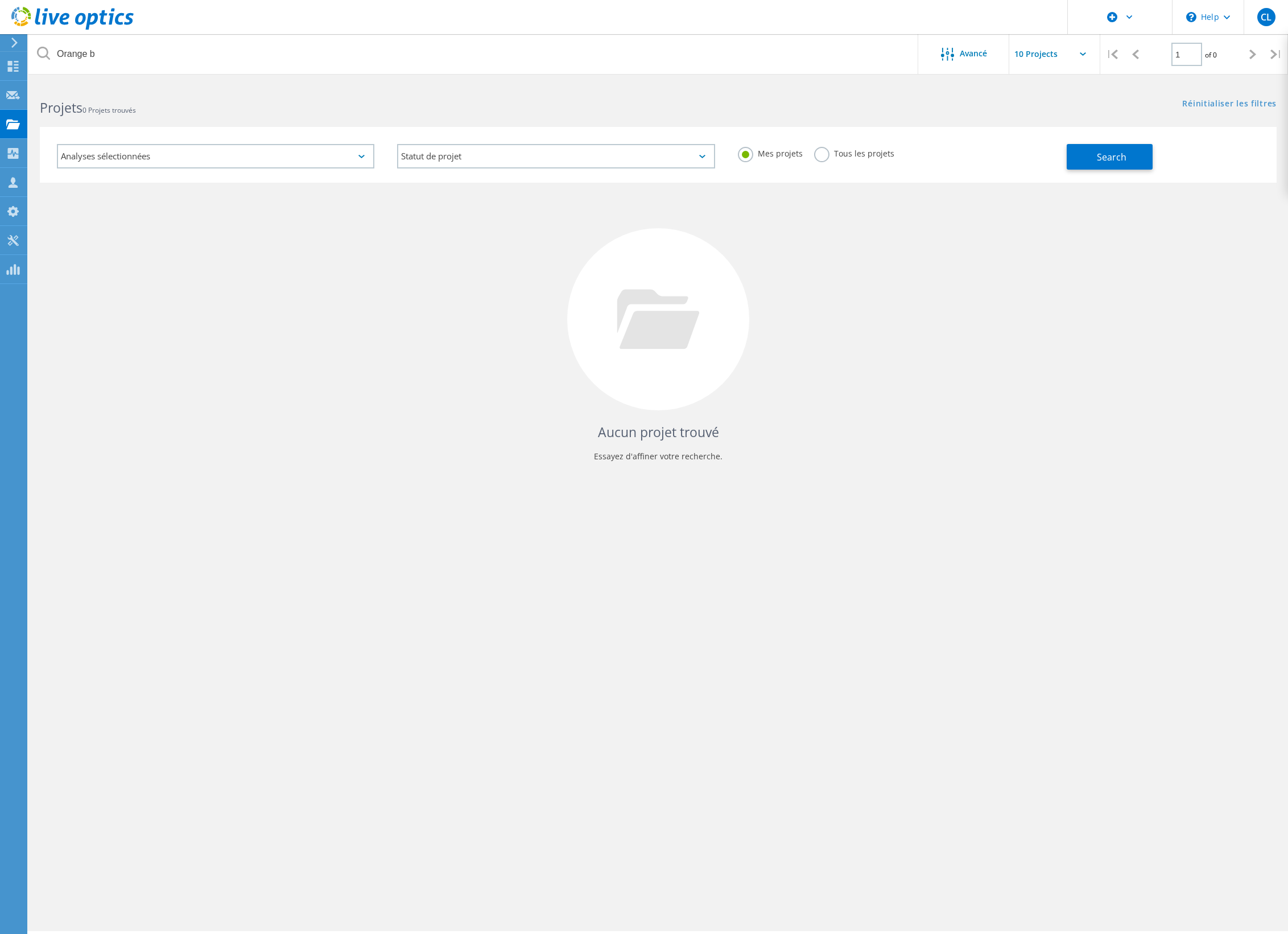
click at [817, 155] on label "Tous les projets" at bounding box center [854, 152] width 80 height 11
click at [0, 0] on input "Tous les projets" at bounding box center [0, 0] width 0 height 0
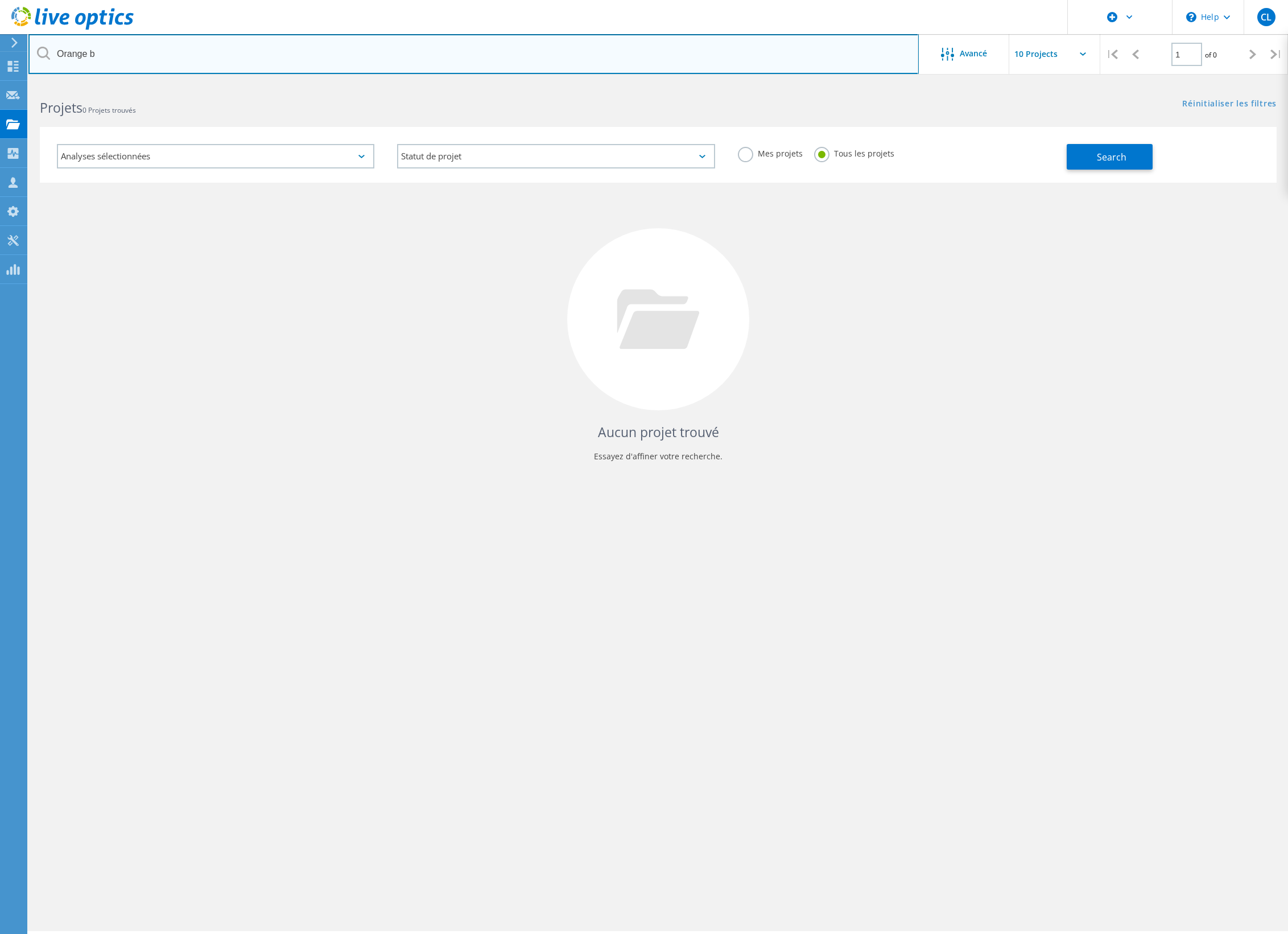
drag, startPoint x: 112, startPoint y: 55, endPoint x: -16, endPoint y: 55, distance: 128.0
click at [0, 55] on html "\n Help Explore Helpful Articles Contact Support CL Utilisateur Dell Christophe…" at bounding box center [644, 482] width 1288 height 965
type input "delbeke"
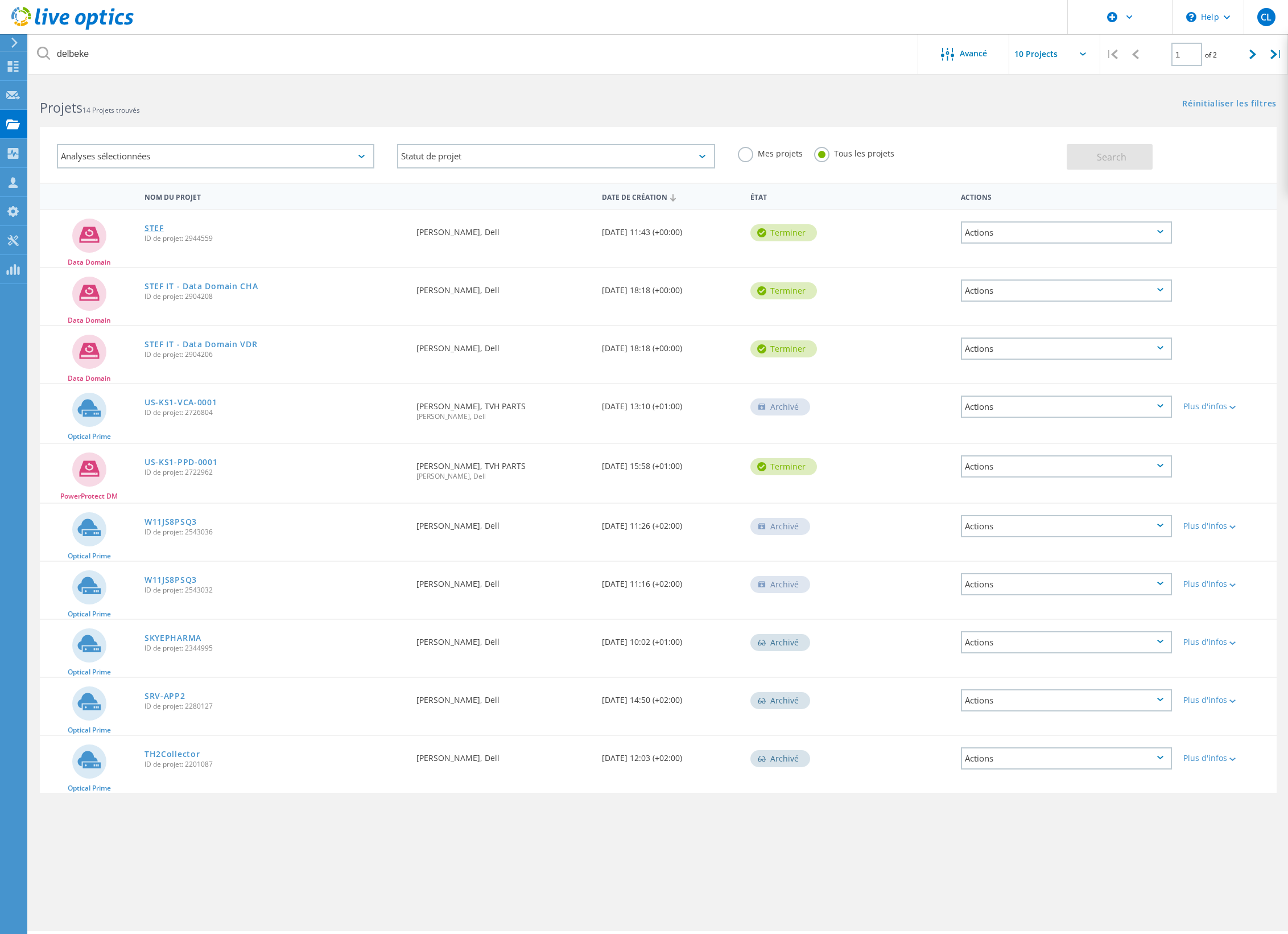
click at [155, 226] on link "STEF" at bounding box center [154, 228] width 19 height 8
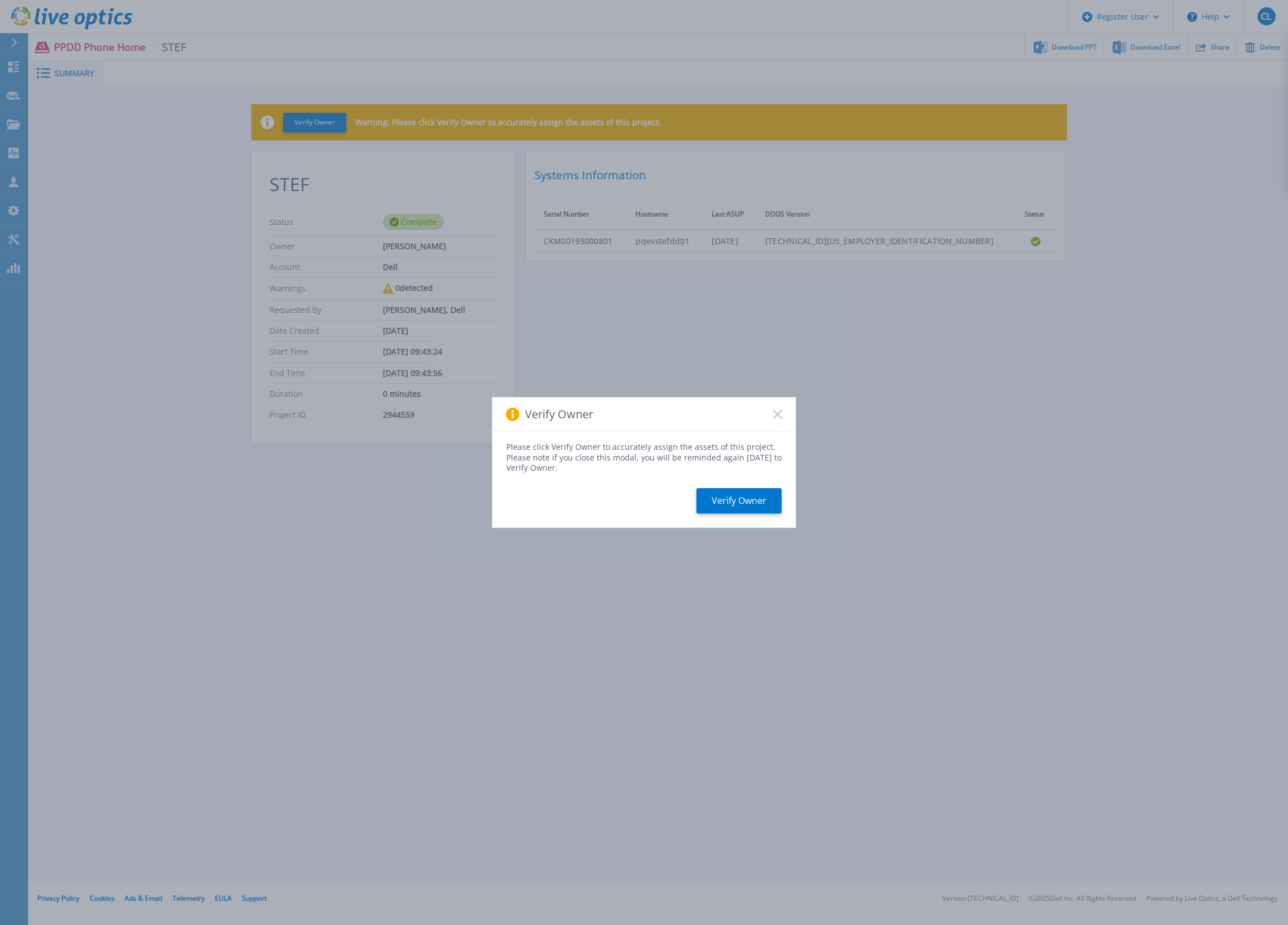
click at [775, 414] on icon at bounding box center [777, 414] width 9 height 9
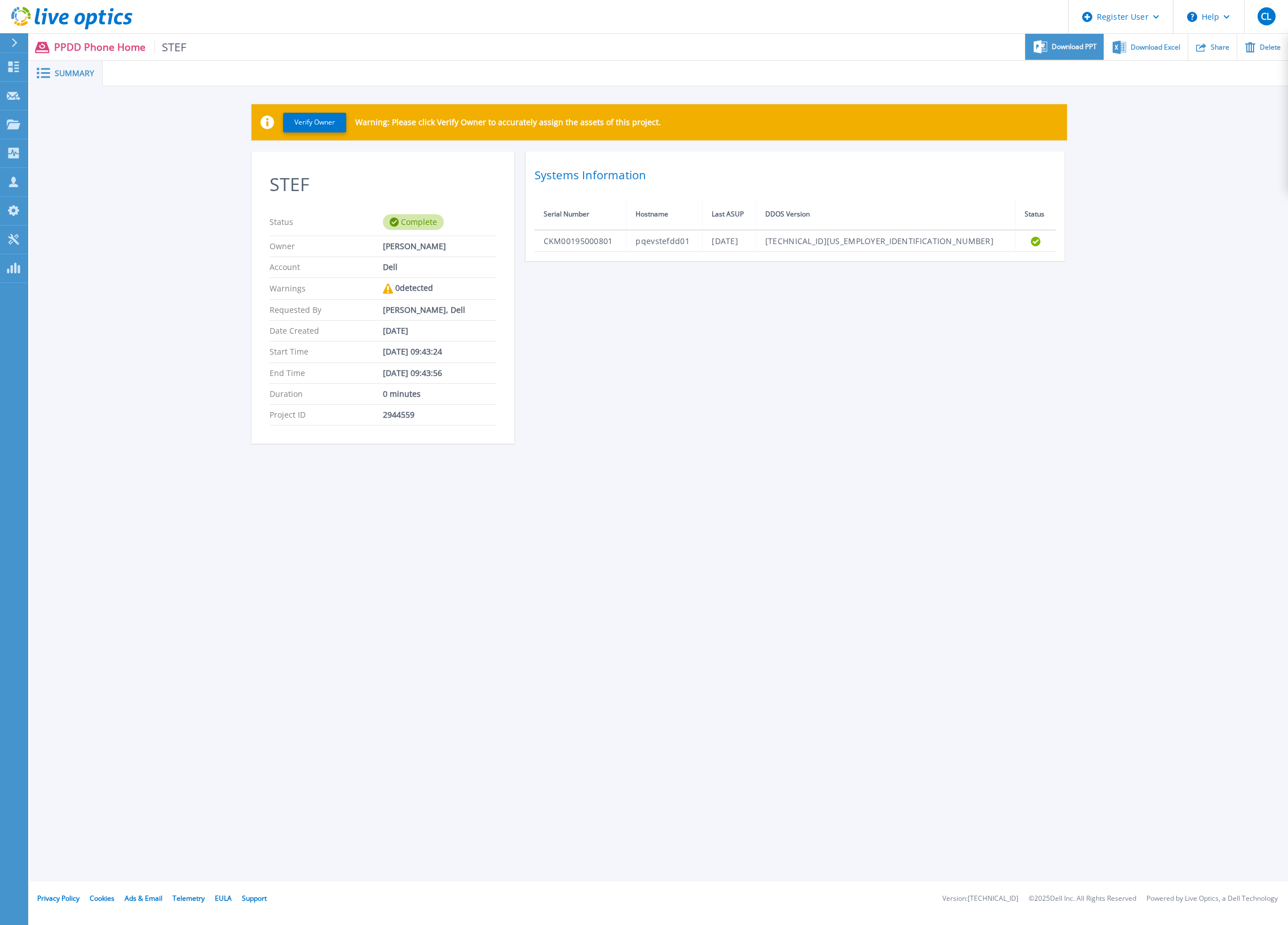
click at [1080, 50] on span "Download PPT" at bounding box center [1074, 47] width 45 height 7
click at [1162, 45] on span "Download Excel" at bounding box center [1155, 47] width 50 height 7
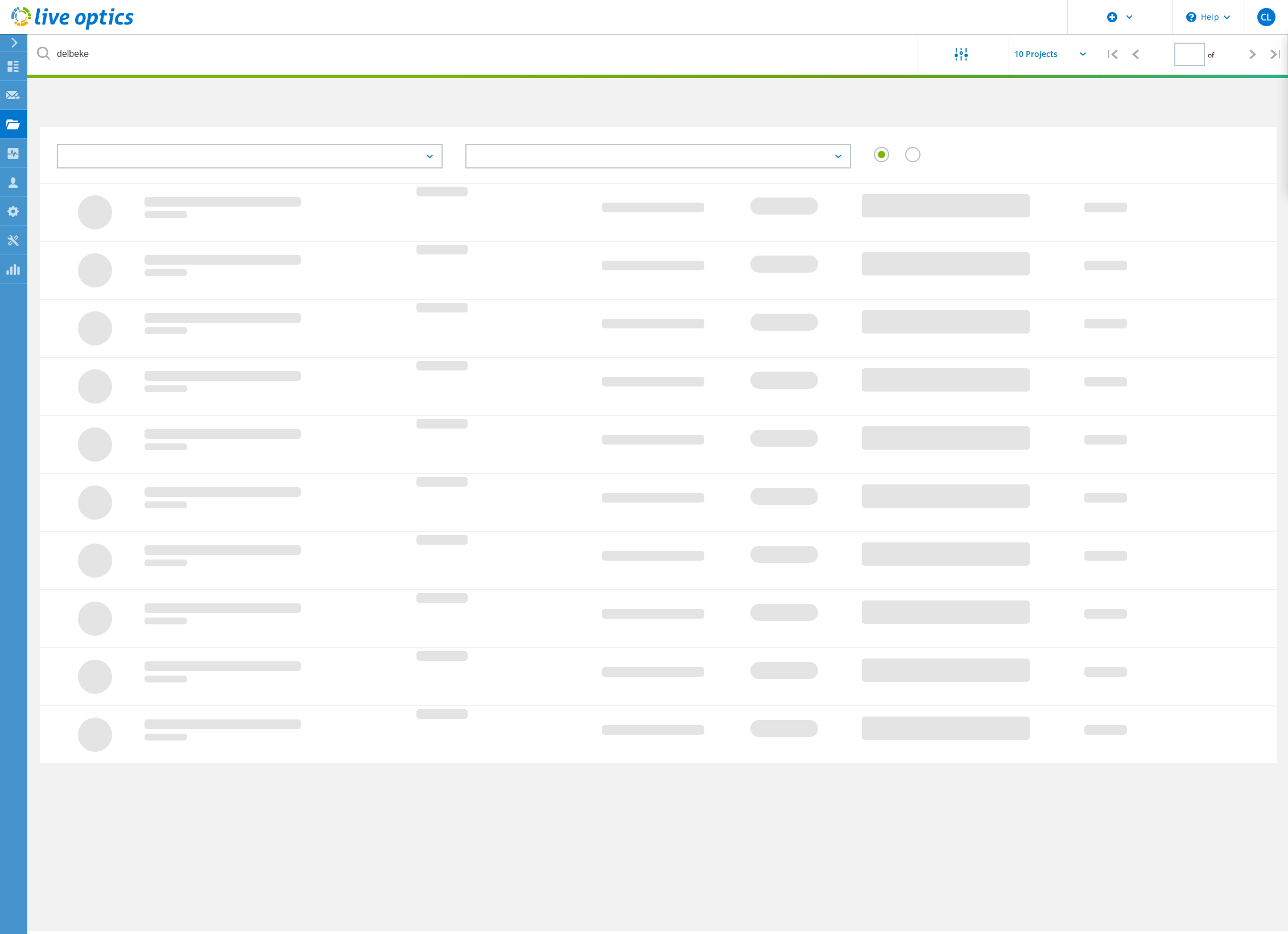
type input "1"
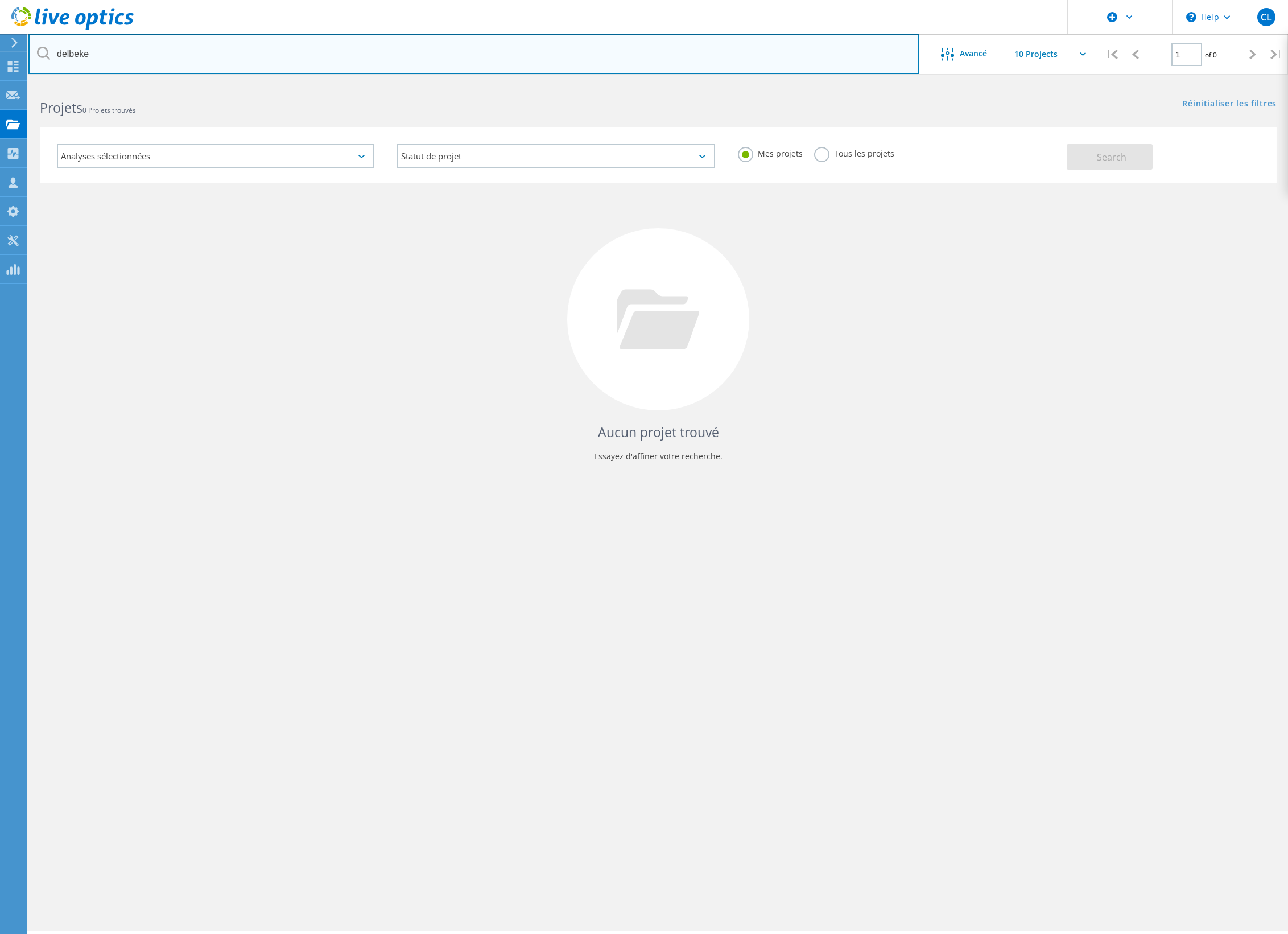
click at [271, 61] on input "delbeke" at bounding box center [473, 54] width 891 height 40
click at [681, 65] on input "delbeke" at bounding box center [473, 54] width 891 height 40
type input "delbeke"
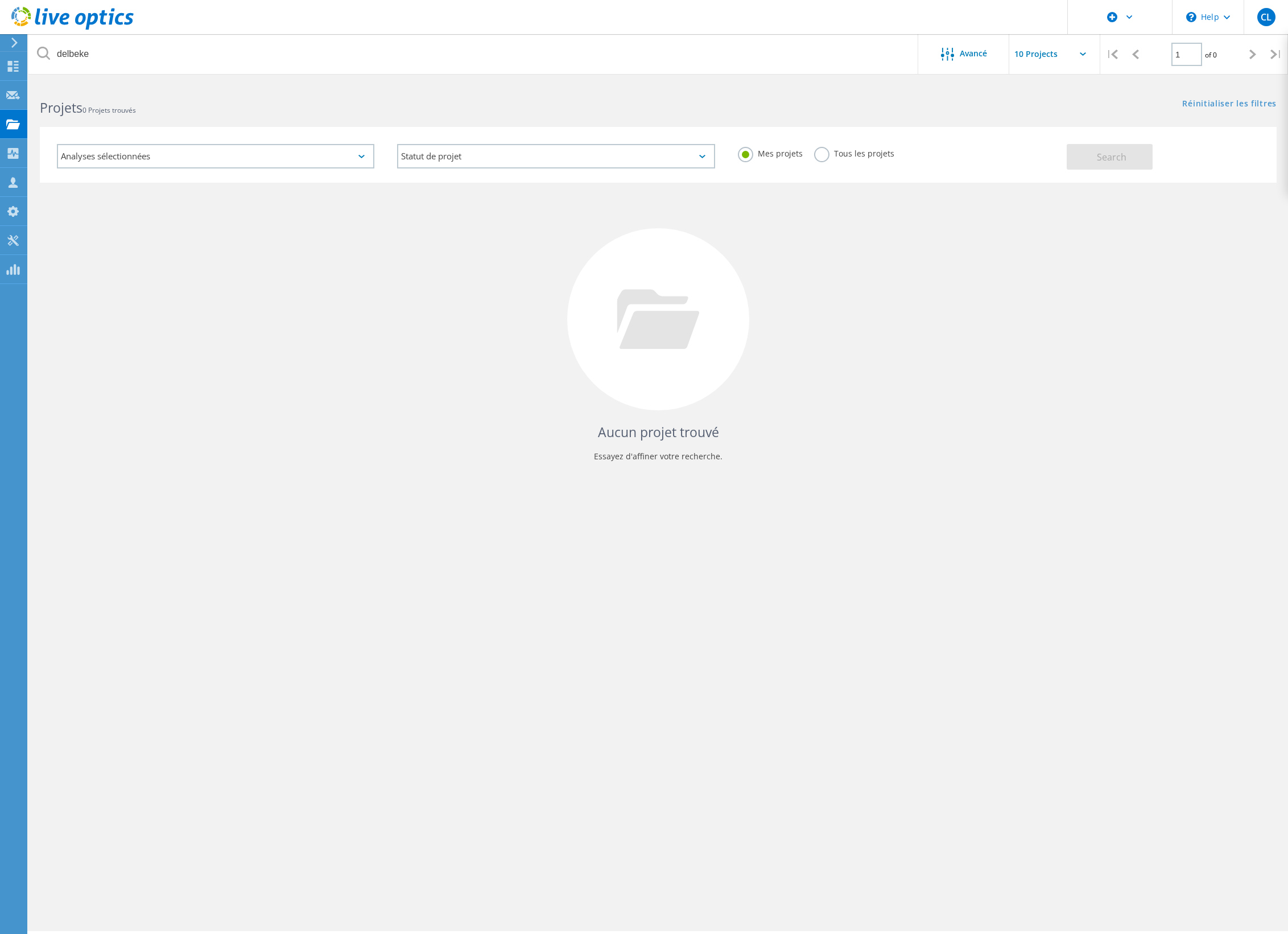
click at [811, 154] on div "Mes projets Tous les projets" at bounding box center [897, 154] width 341 height 42
click at [814, 153] on label "Tous les projets" at bounding box center [854, 152] width 80 height 11
click at [0, 0] on input "Tous les projets" at bounding box center [0, 0] width 0 height 0
click at [1098, 161] on span "Search" at bounding box center [1112, 157] width 30 height 12
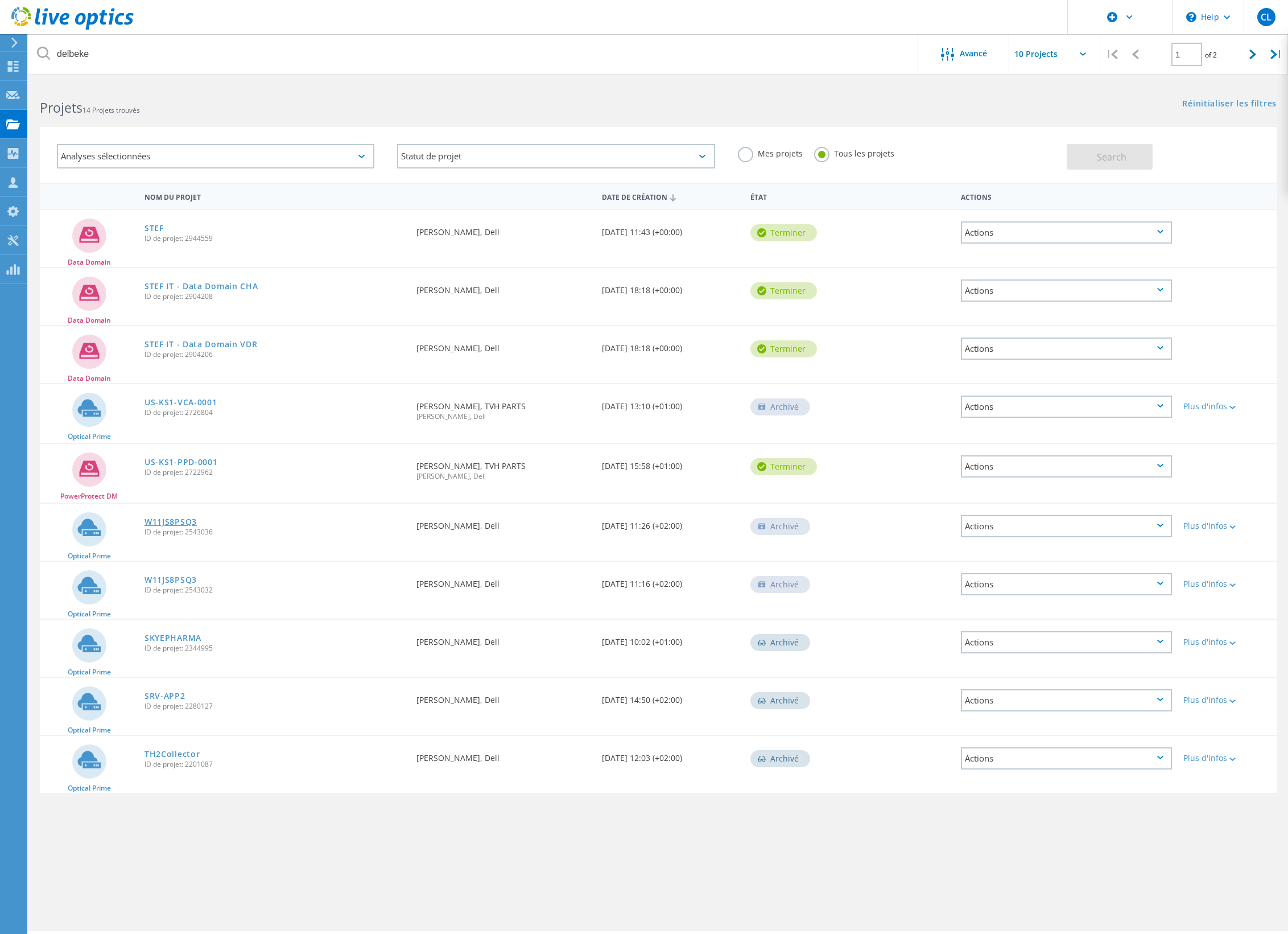
click at [172, 520] on link "W11JS8PSQ3" at bounding box center [171, 522] width 53 height 8
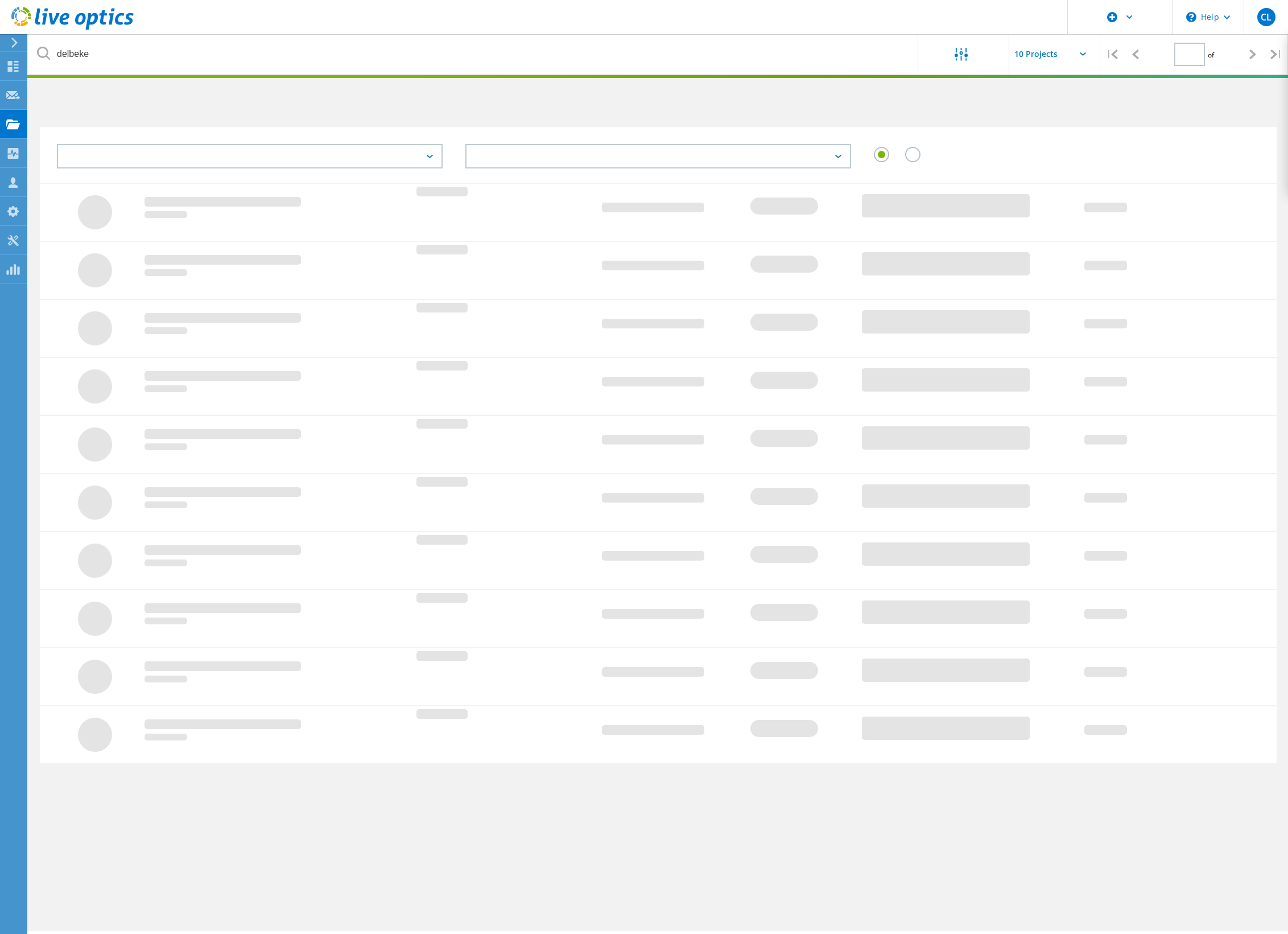
type input "1"
